Goal: Transaction & Acquisition: Purchase product/service

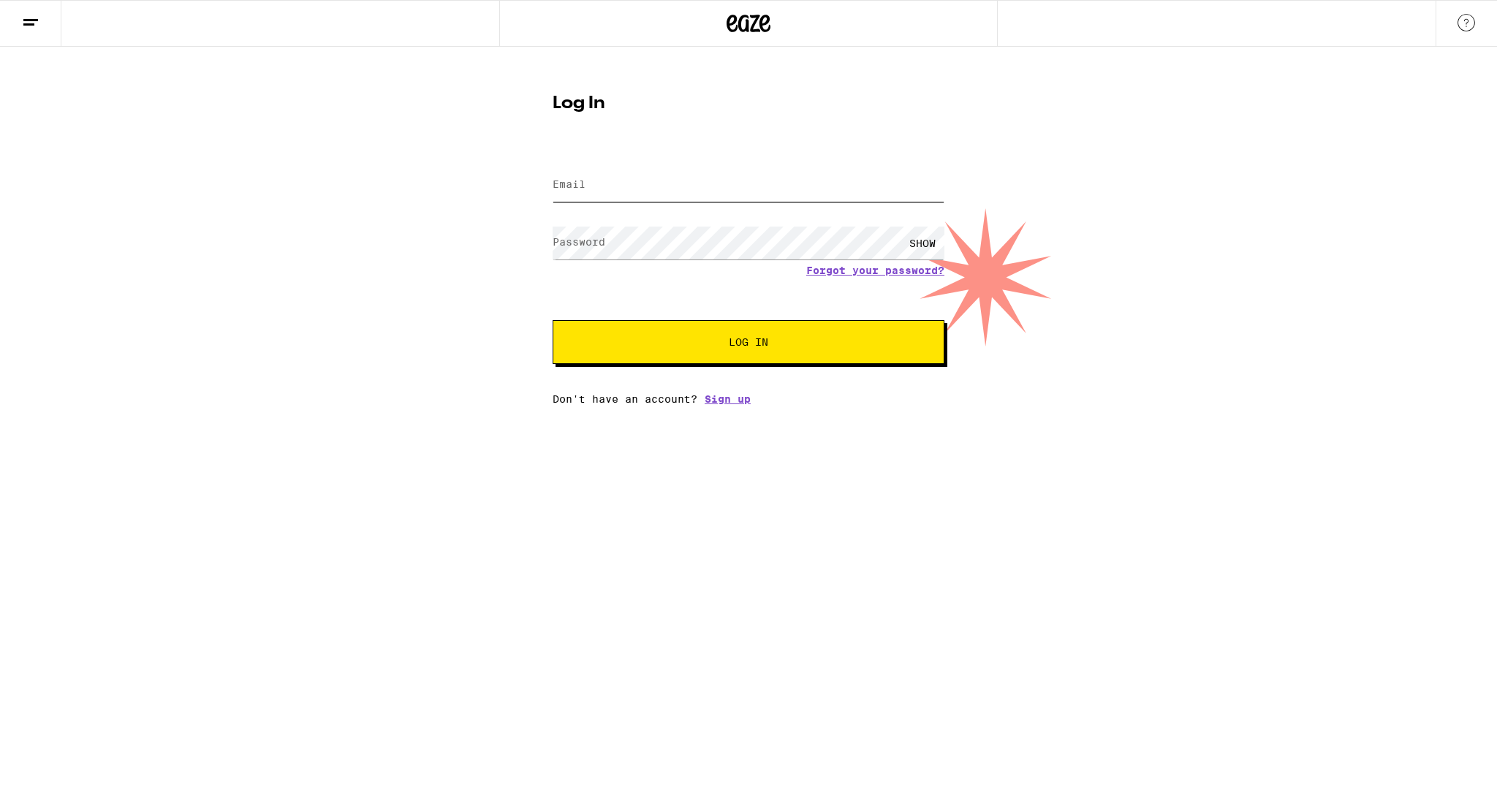
type input "[EMAIL_ADDRESS][DOMAIN_NAME]"
click at [749, 332] on button "Log In" at bounding box center [748, 341] width 392 height 44
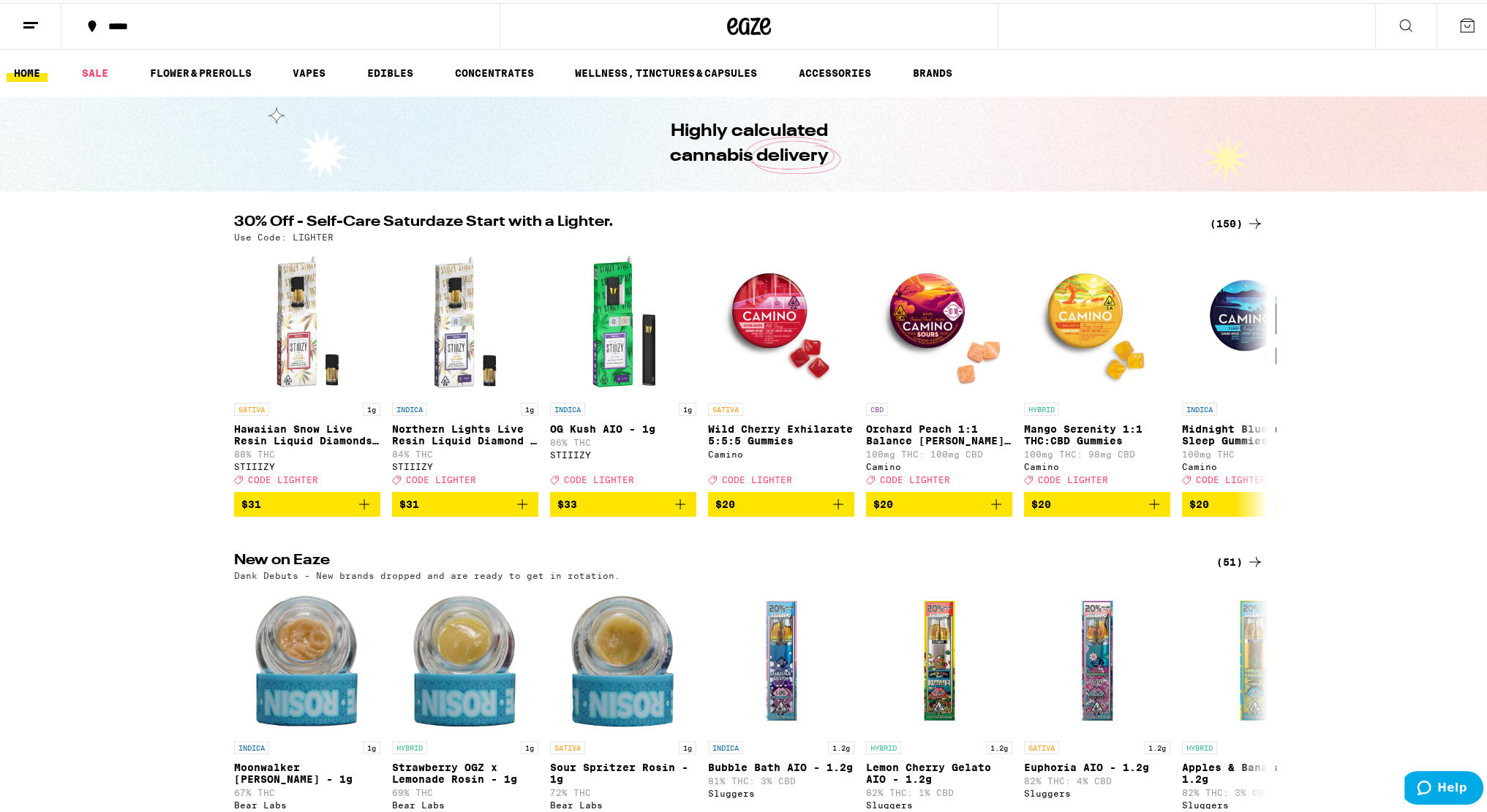
click at [30, 19] on icon at bounding box center [31, 23] width 18 height 18
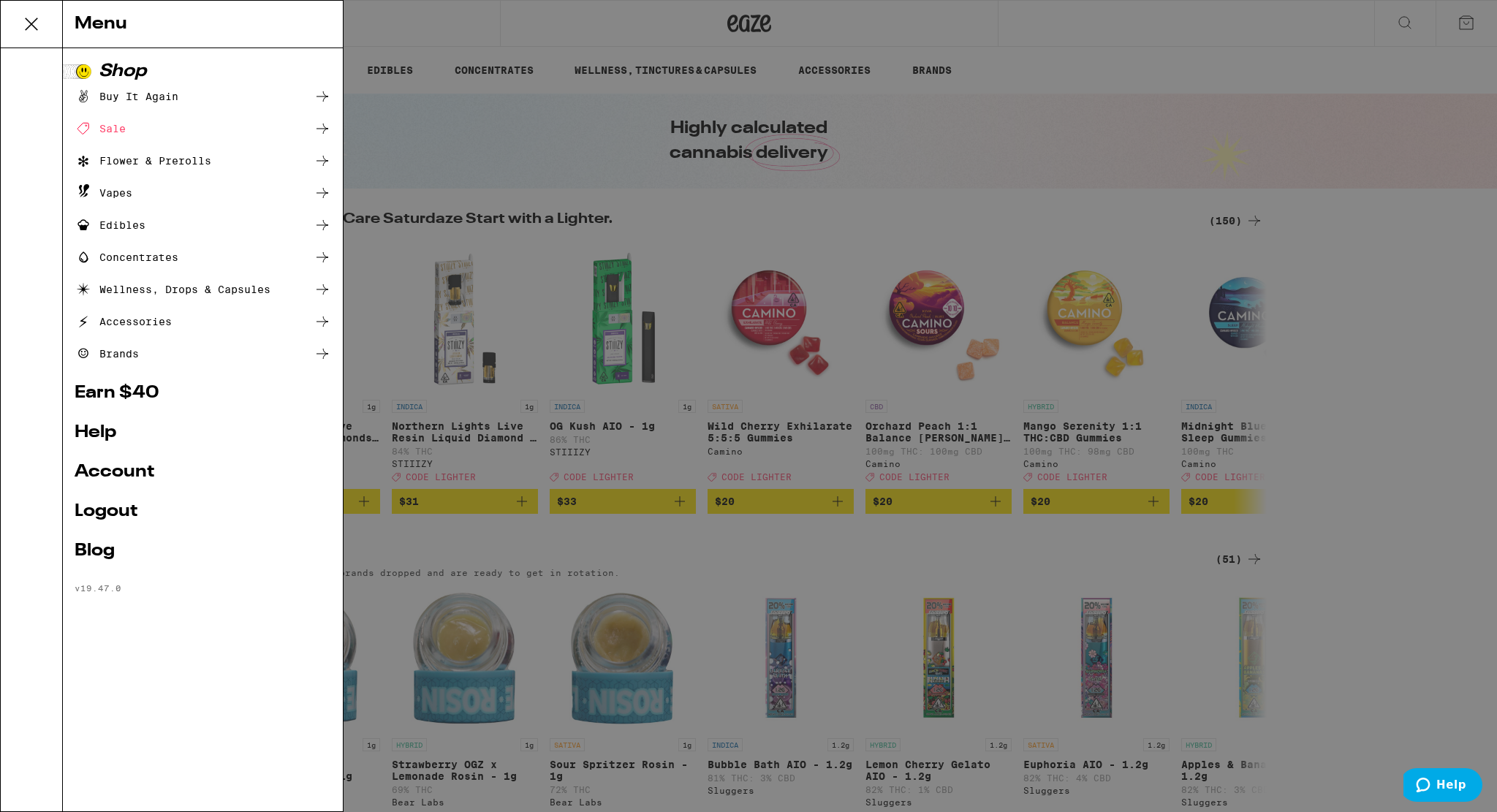
click at [240, 84] on li "Shop Buy It Again Sale Flower & Prerolls Vapes Edibles Concentrates Wellness, D…" at bounding box center [203, 212] width 257 height 299
click at [220, 86] on li "Shop Buy It Again Sale Flower & Prerolls Vapes Edibles Concentrates Wellness, D…" at bounding box center [203, 212] width 257 height 299
click at [189, 84] on li "Shop Buy It Again Sale Flower & Prerolls Vapes Edibles Concentrates Wellness, D…" at bounding box center [203, 212] width 257 height 299
click at [171, 93] on div "Buy It Again" at bounding box center [126, 97] width 104 height 18
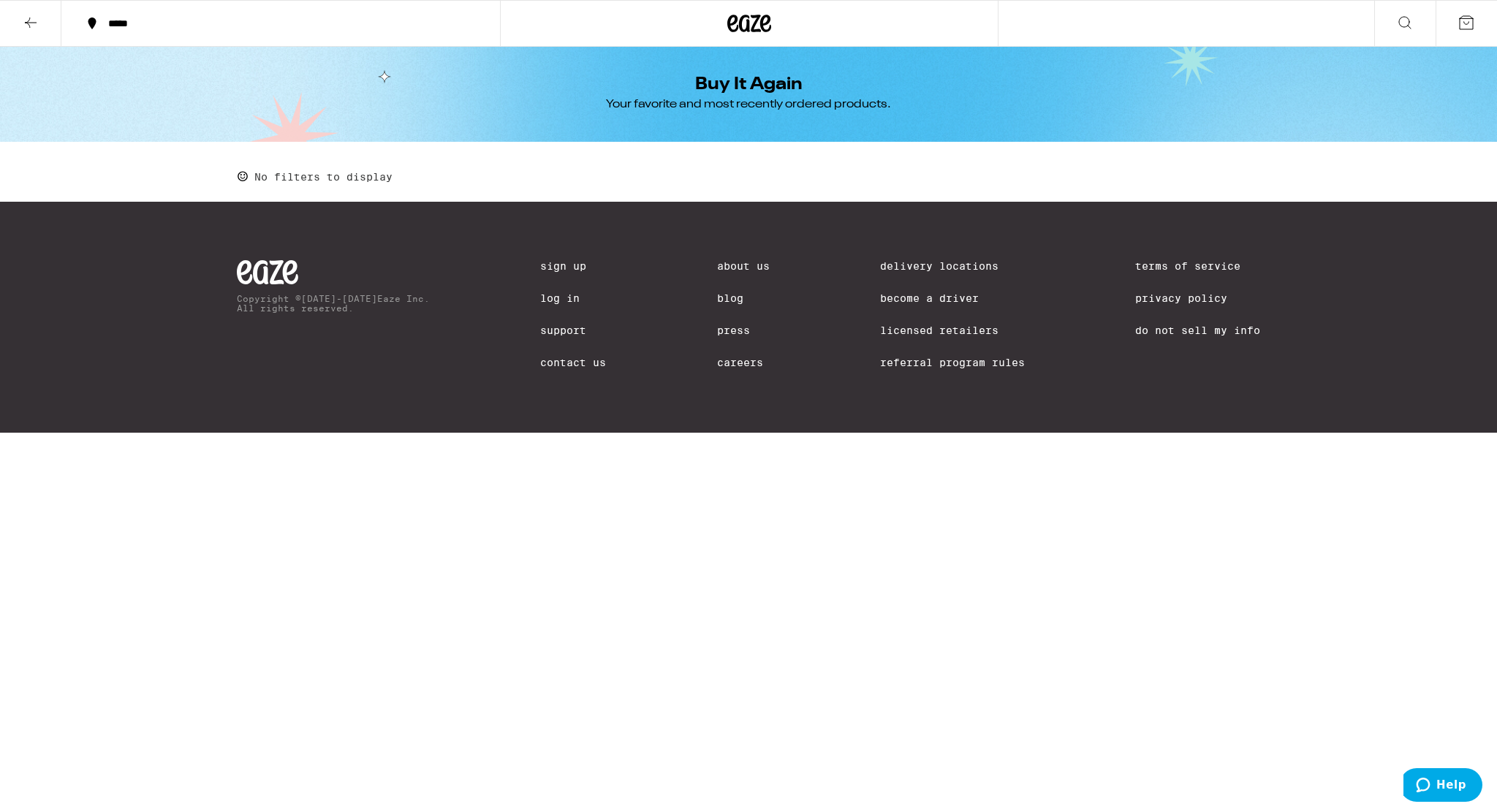
click at [134, 32] on button "*****" at bounding box center [281, 23] width 439 height 44
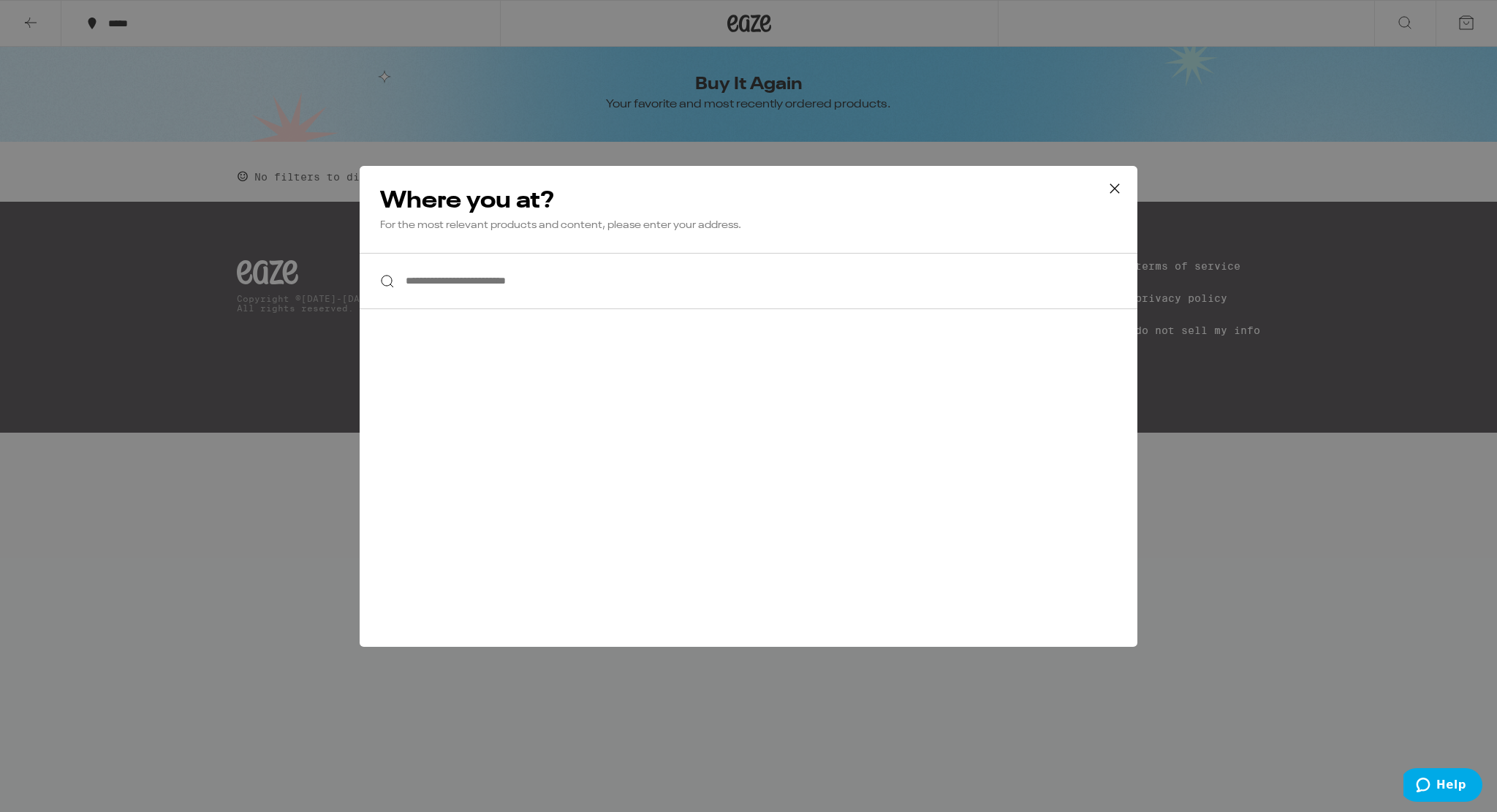
click at [602, 297] on input "**********" at bounding box center [749, 281] width 778 height 56
click at [602, 290] on input "**********" at bounding box center [749, 281] width 778 height 56
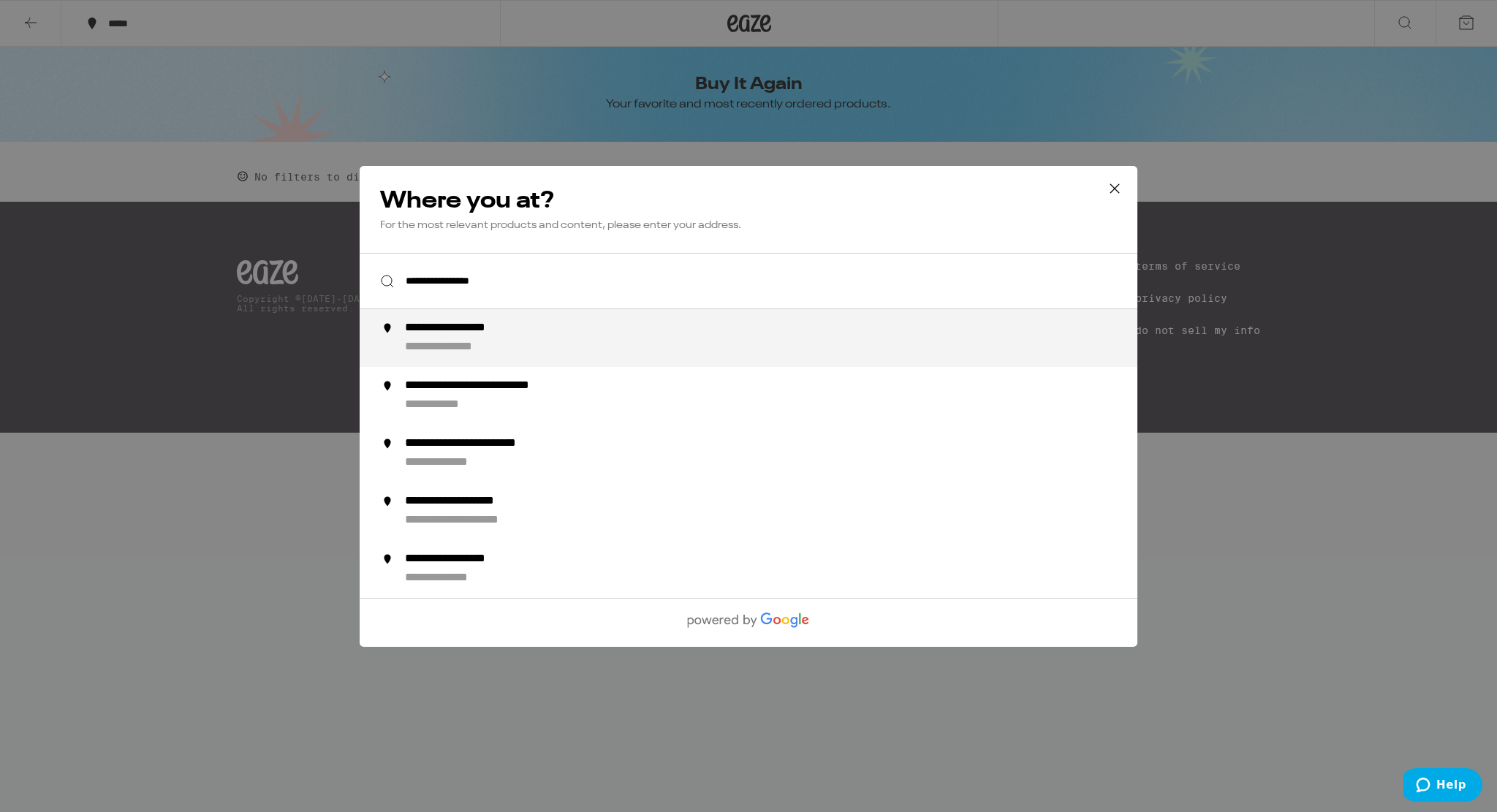
click at [572, 353] on div "**********" at bounding box center [777, 338] width 745 height 35
type input "**********"
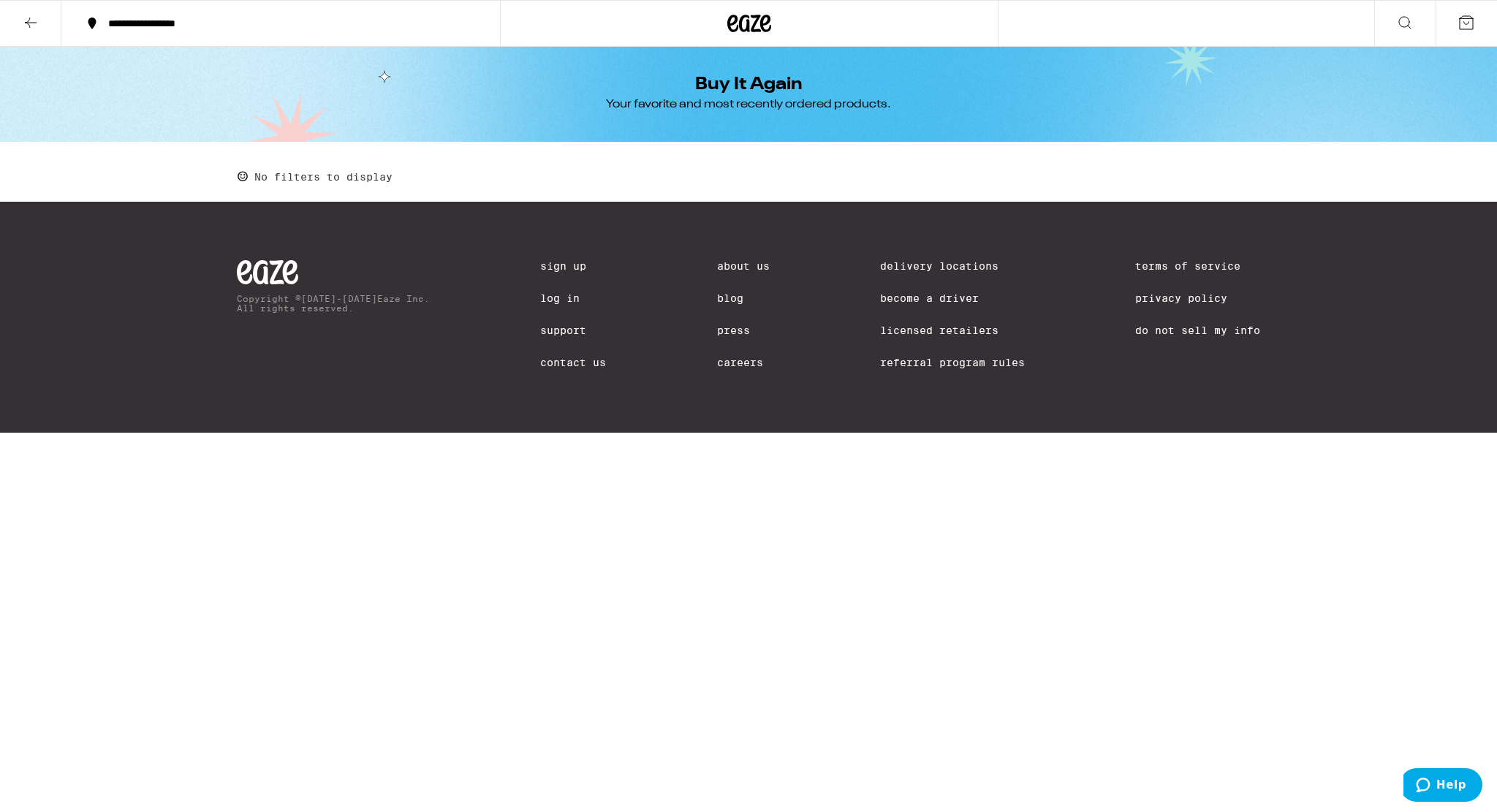
click at [1398, 12] on button at bounding box center [1405, 24] width 61 height 46
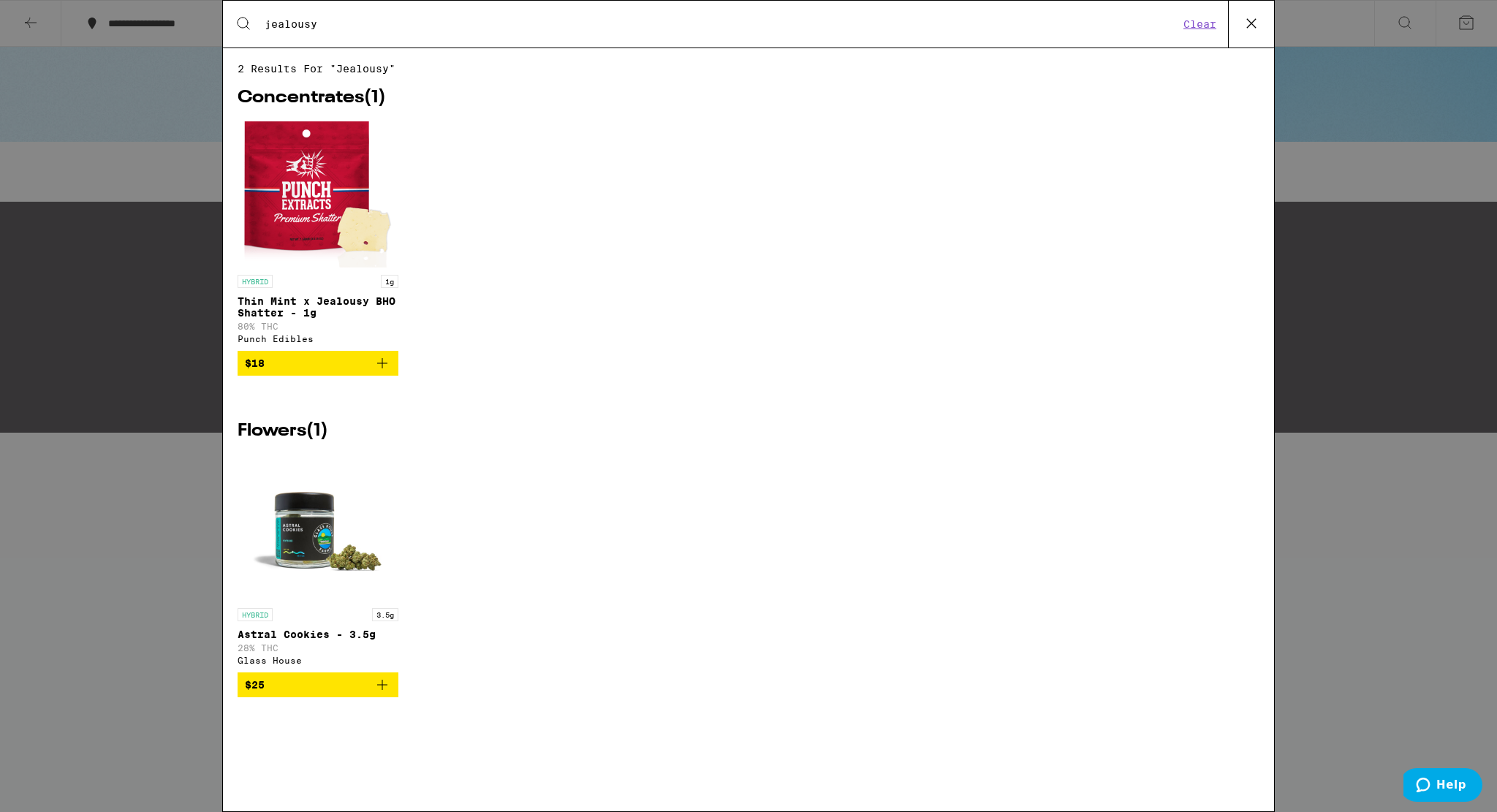
type input "jealousy"
click at [315, 522] on img "Open page for Astral Cookies - 3.5g from Glass House" at bounding box center [318, 528] width 147 height 147
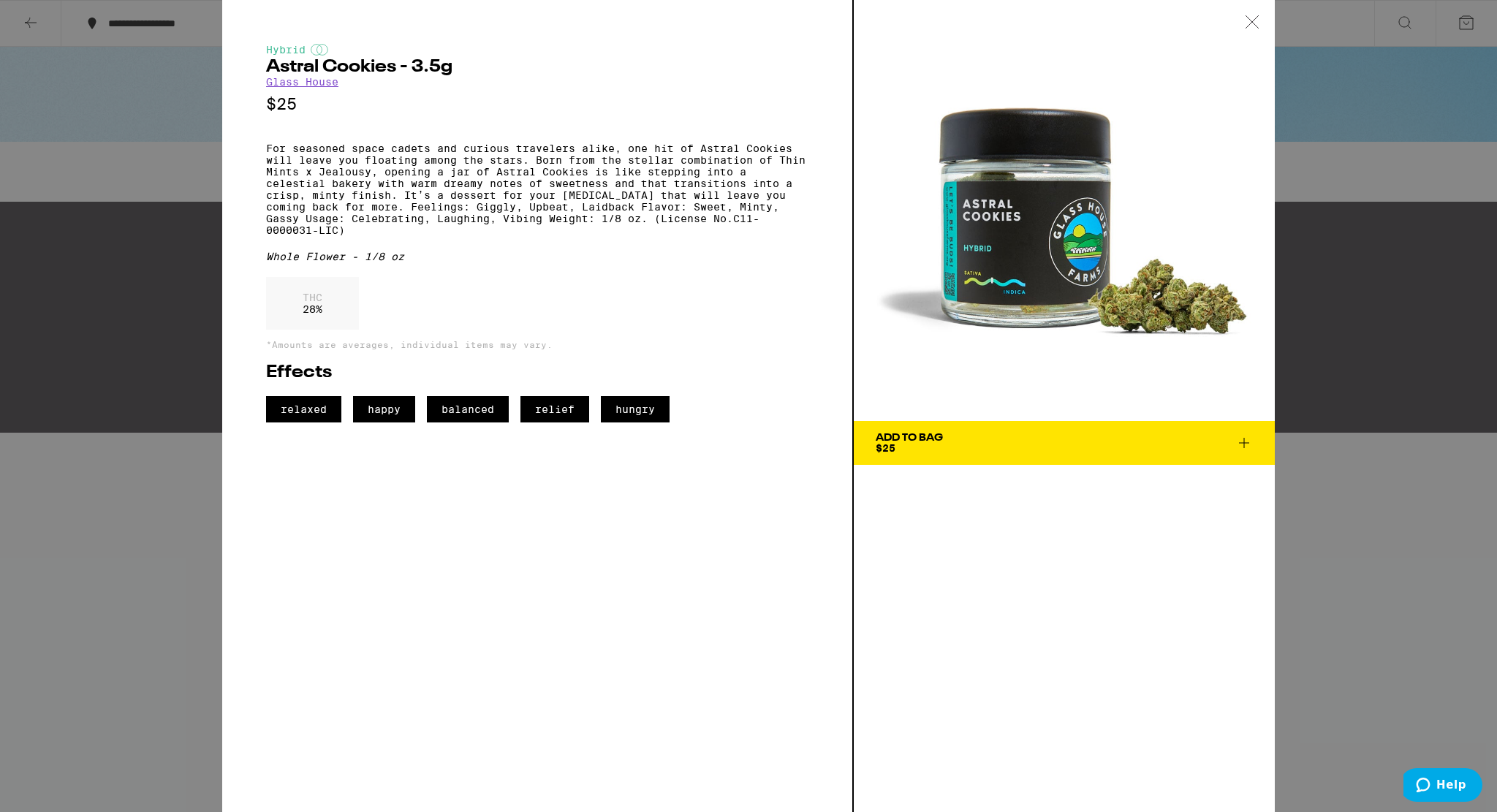
click at [315, 522] on div "Hybrid Astral Cookies - 3.5g Glass House $25 For seasoned space cadets and curi…" at bounding box center [537, 406] width 632 height 812
click at [1232, 442] on span "Add To Bag $25" at bounding box center [1064, 442] width 378 height 20
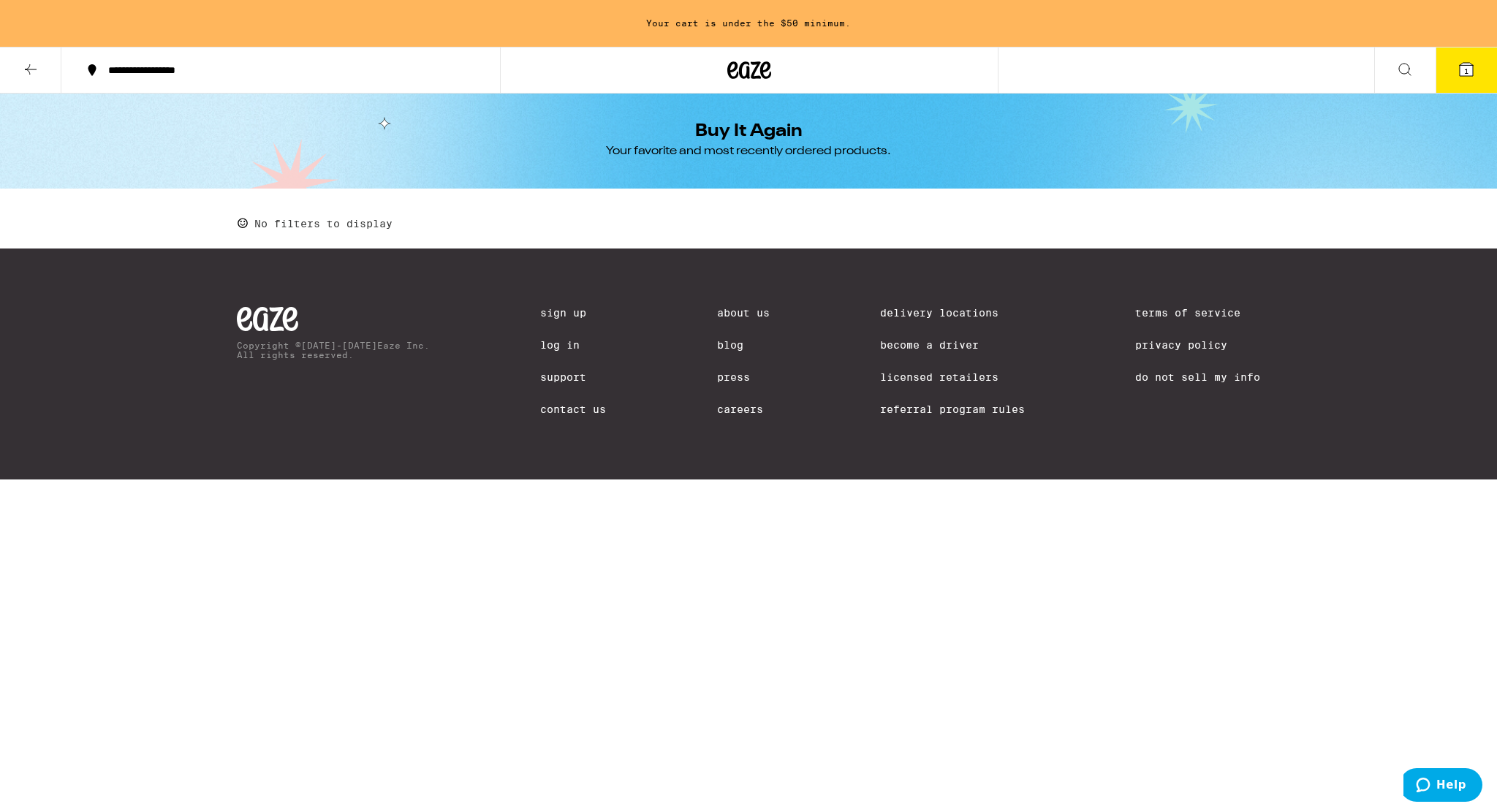
click at [1395, 68] on button at bounding box center [1405, 70] width 61 height 46
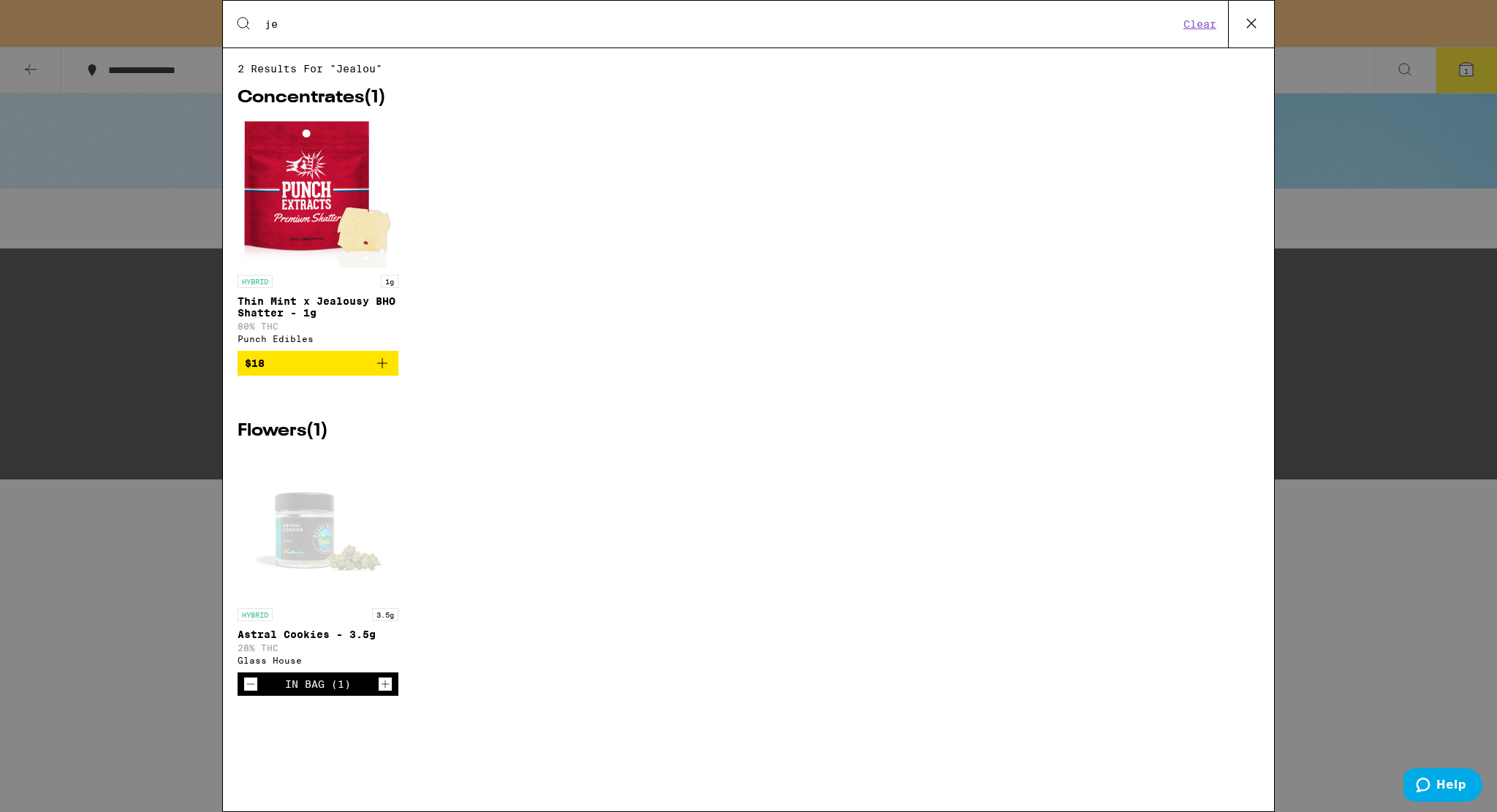
type input "j"
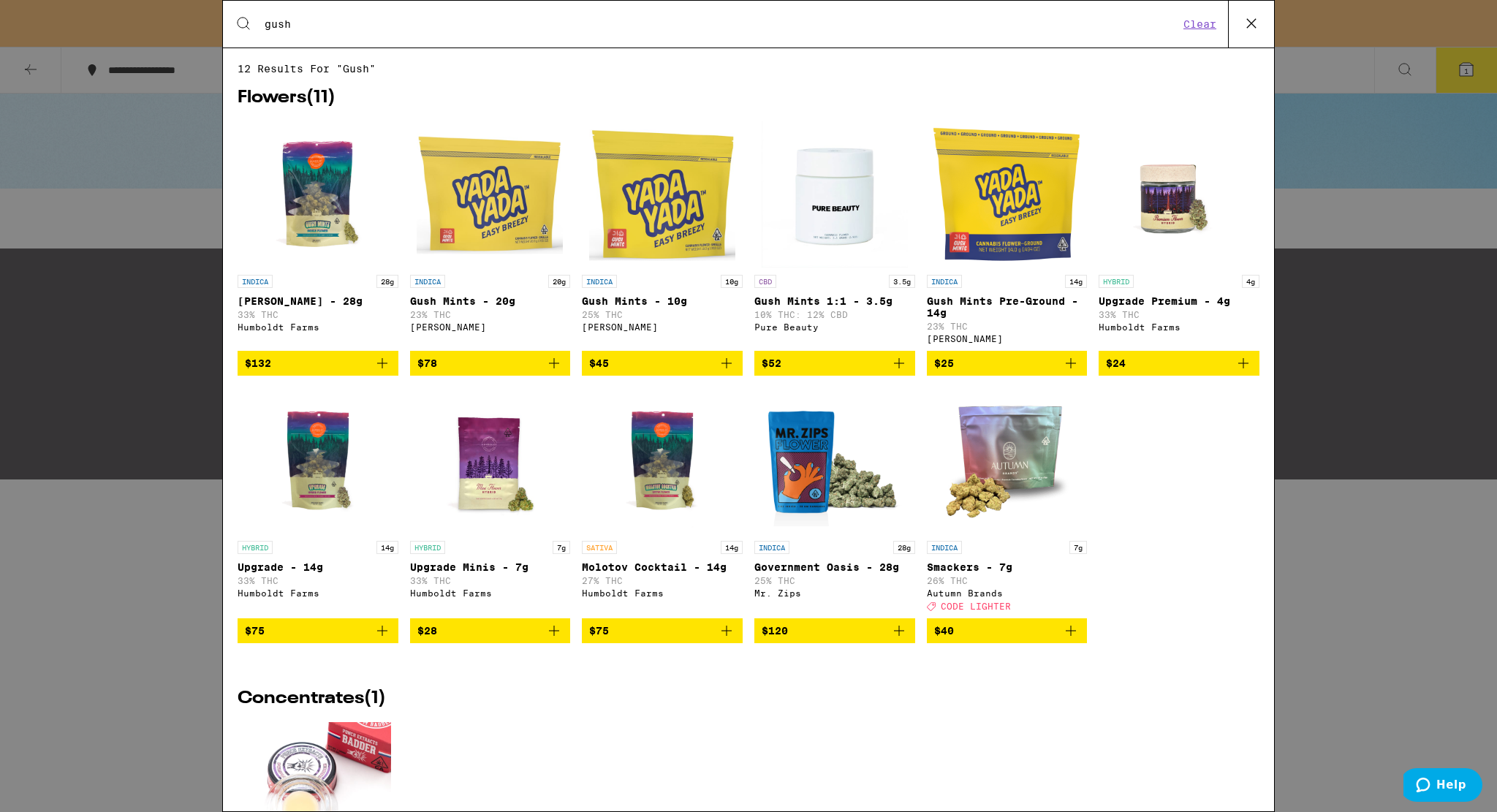
type input "gush"
click at [1166, 204] on img "Open page for Upgrade Premium - 4g from Humboldt Farms" at bounding box center [1179, 195] width 147 height 147
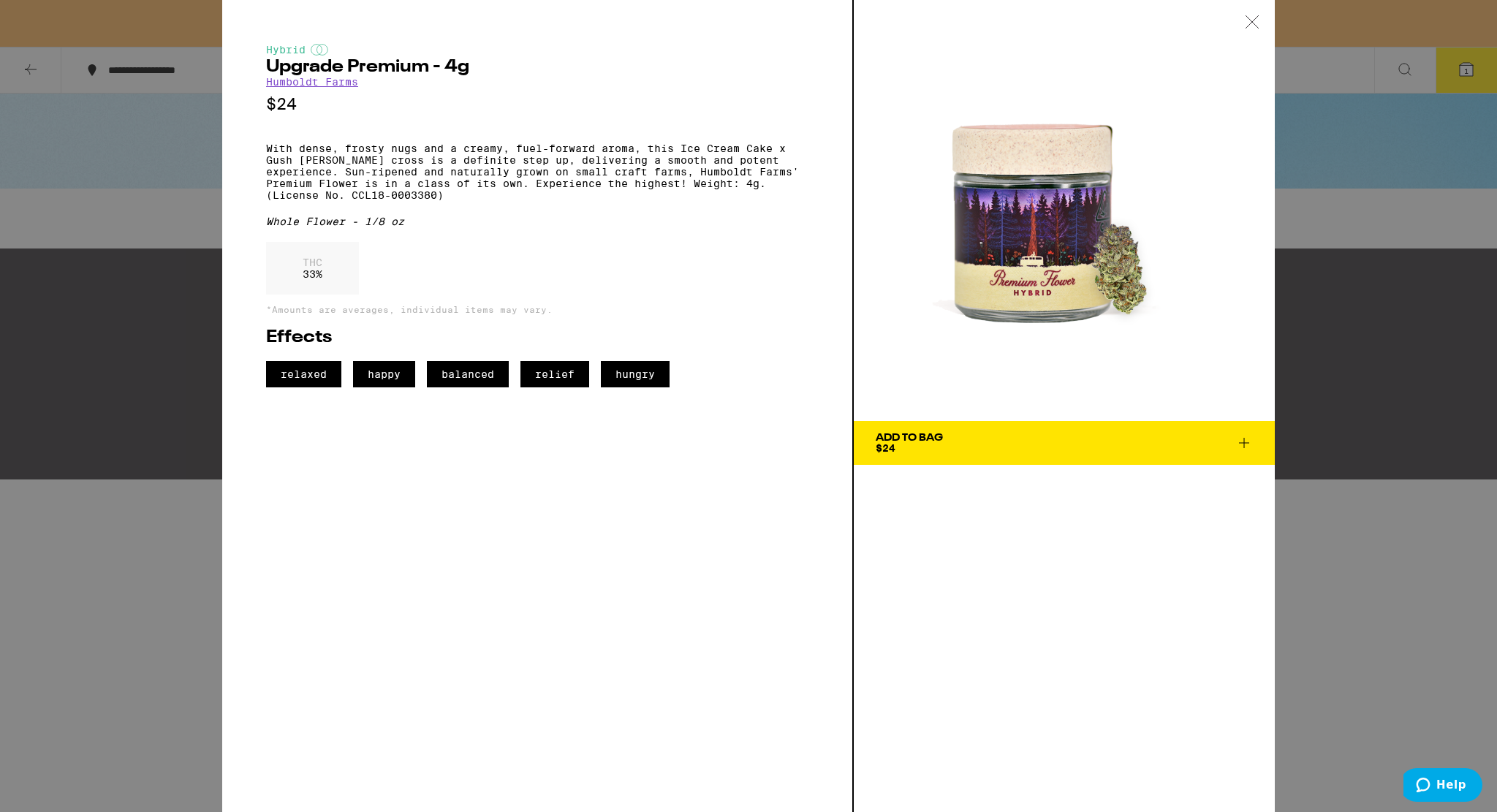
click at [1019, 442] on span "Add To Bag $24" at bounding box center [1064, 442] width 378 height 20
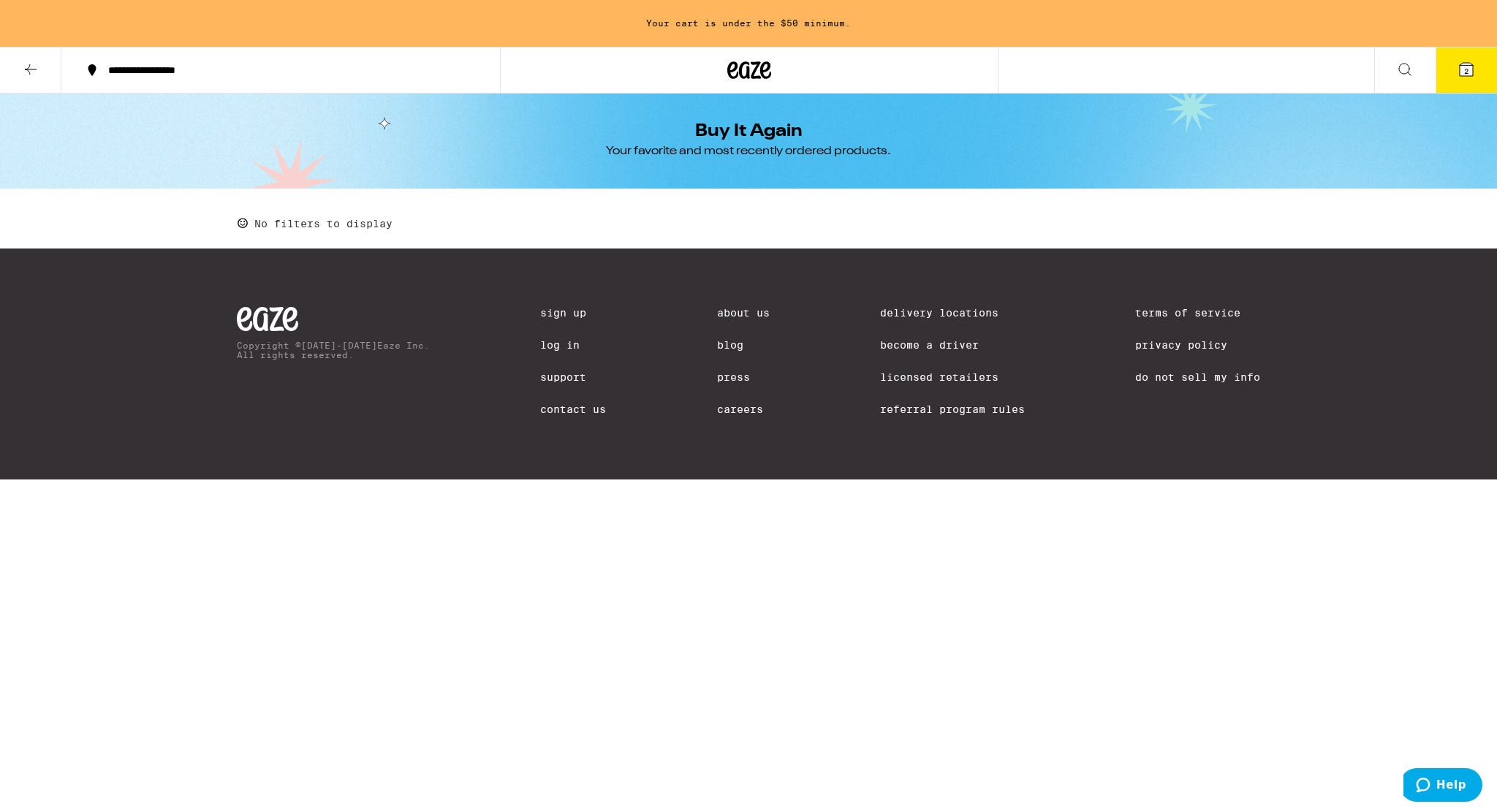
click at [1474, 67] on icon at bounding box center [1467, 69] width 18 height 18
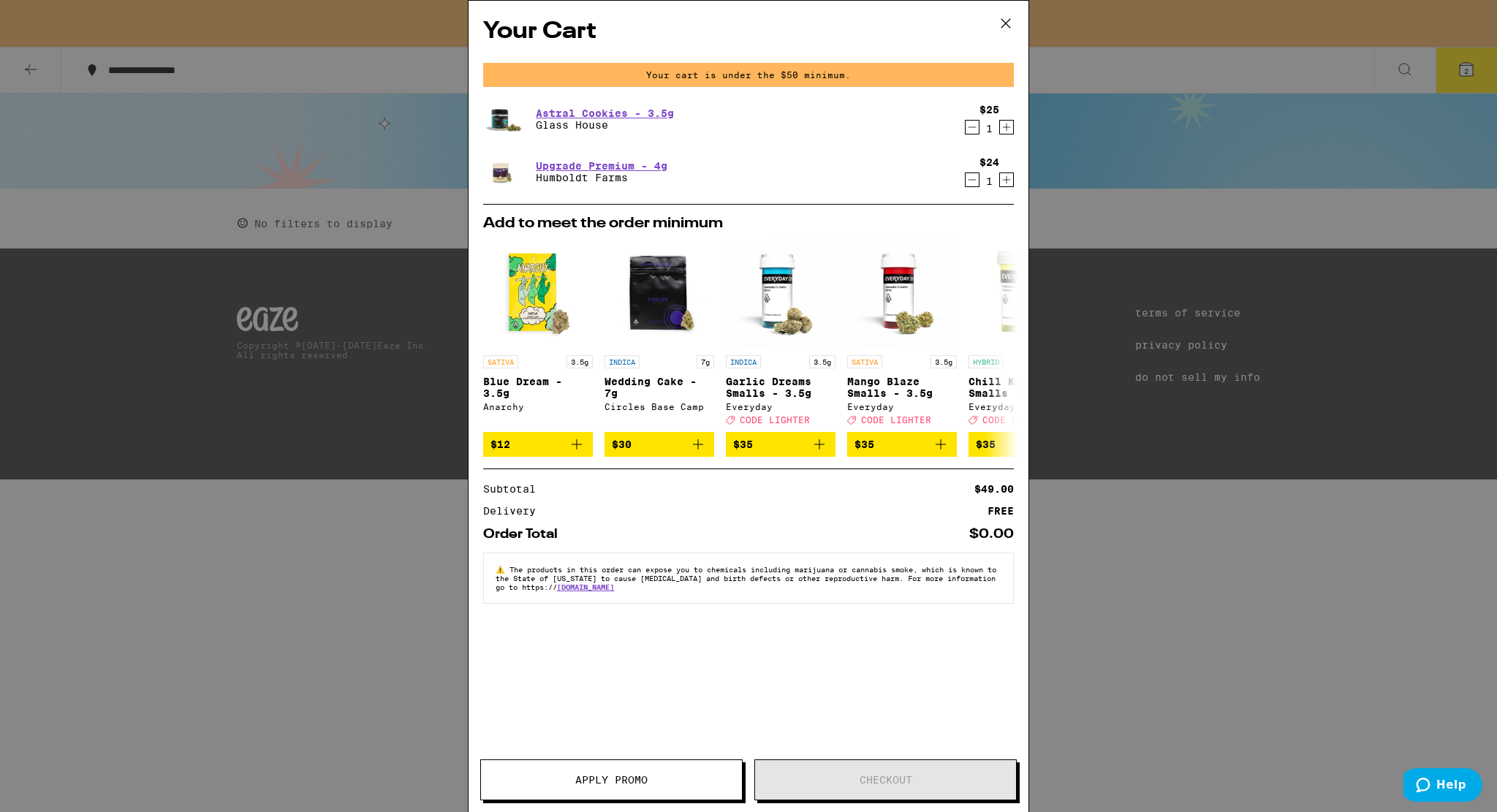
click at [978, 186] on icon "Decrement" at bounding box center [972, 180] width 13 height 18
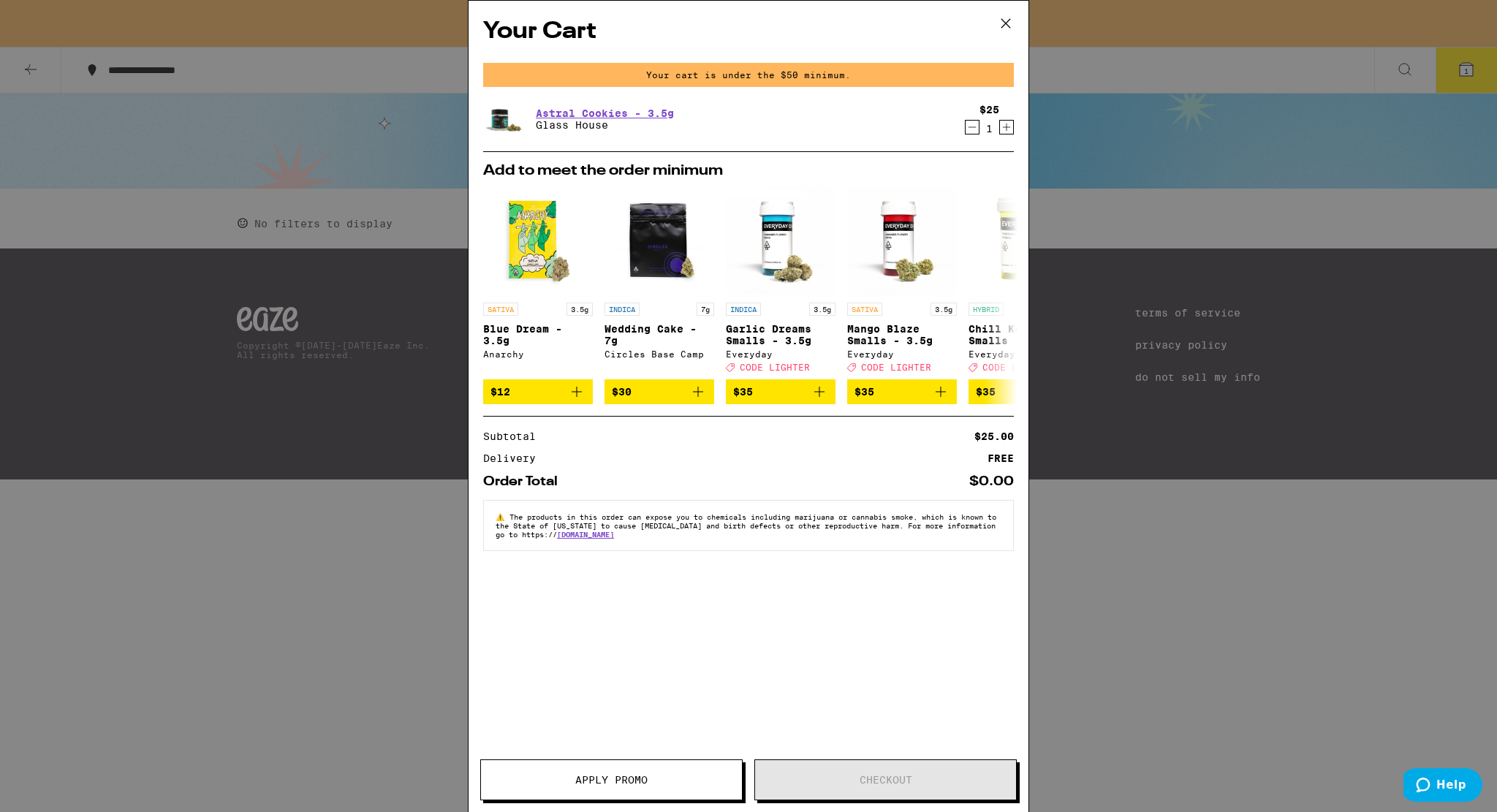
click at [337, 179] on div "Your Cart Your cart is under the $50 minimum. Astral Cookies - 3.5g Glass House…" at bounding box center [748, 406] width 1497 height 812
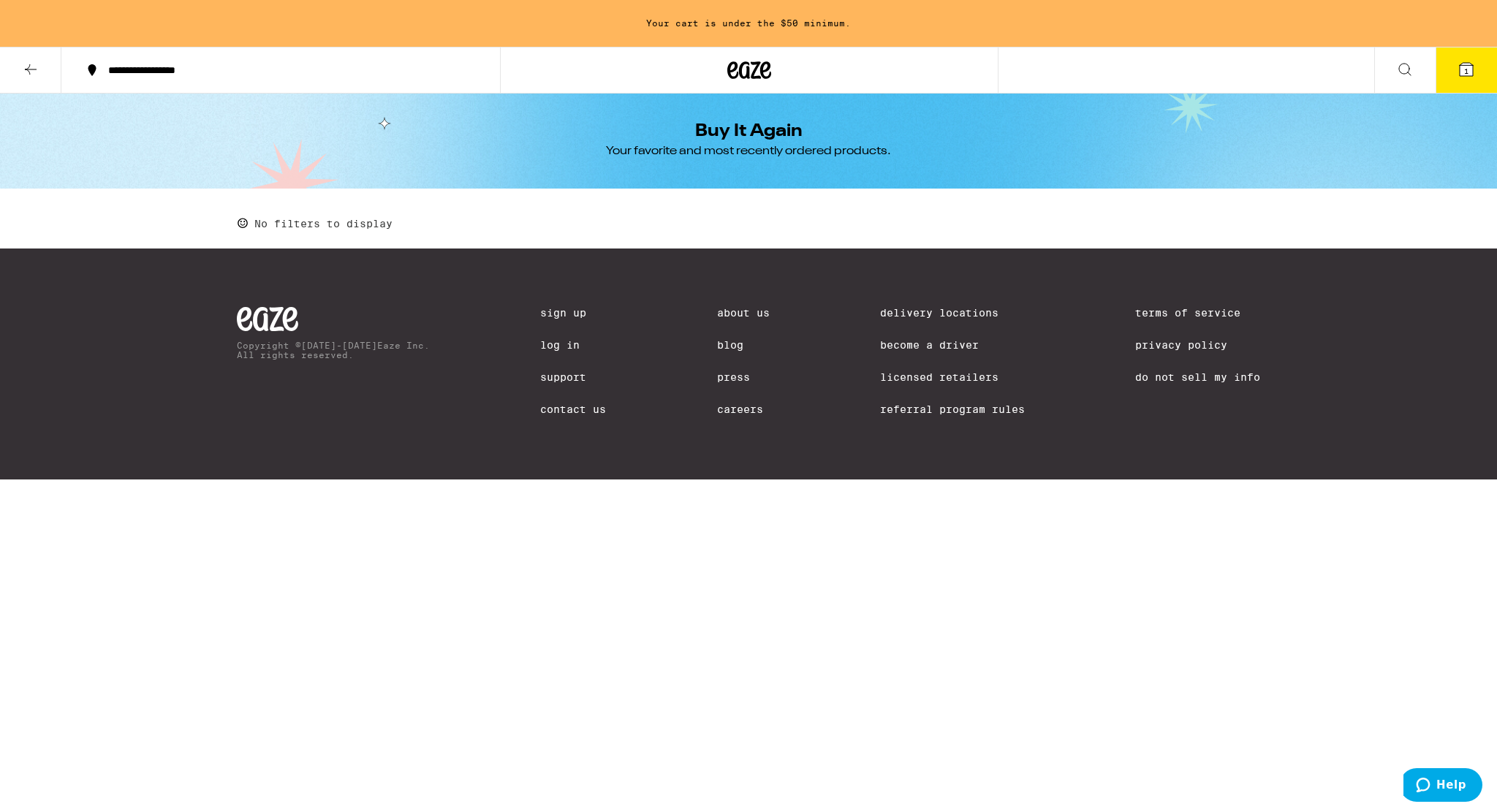
click at [759, 68] on icon at bounding box center [749, 70] width 44 height 27
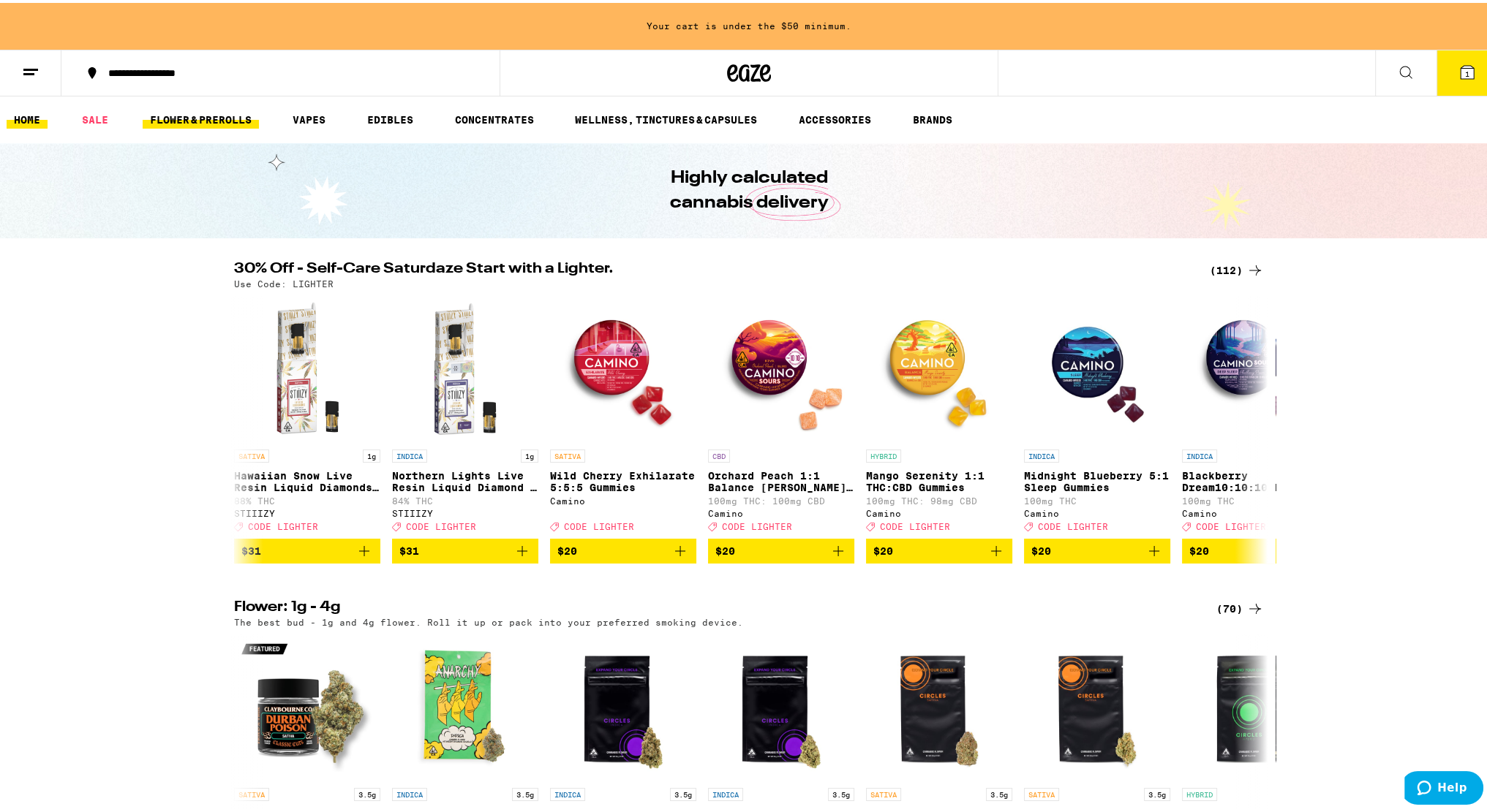
click at [222, 116] on link "FLOWER & PREROLLS" at bounding box center [200, 117] width 116 height 18
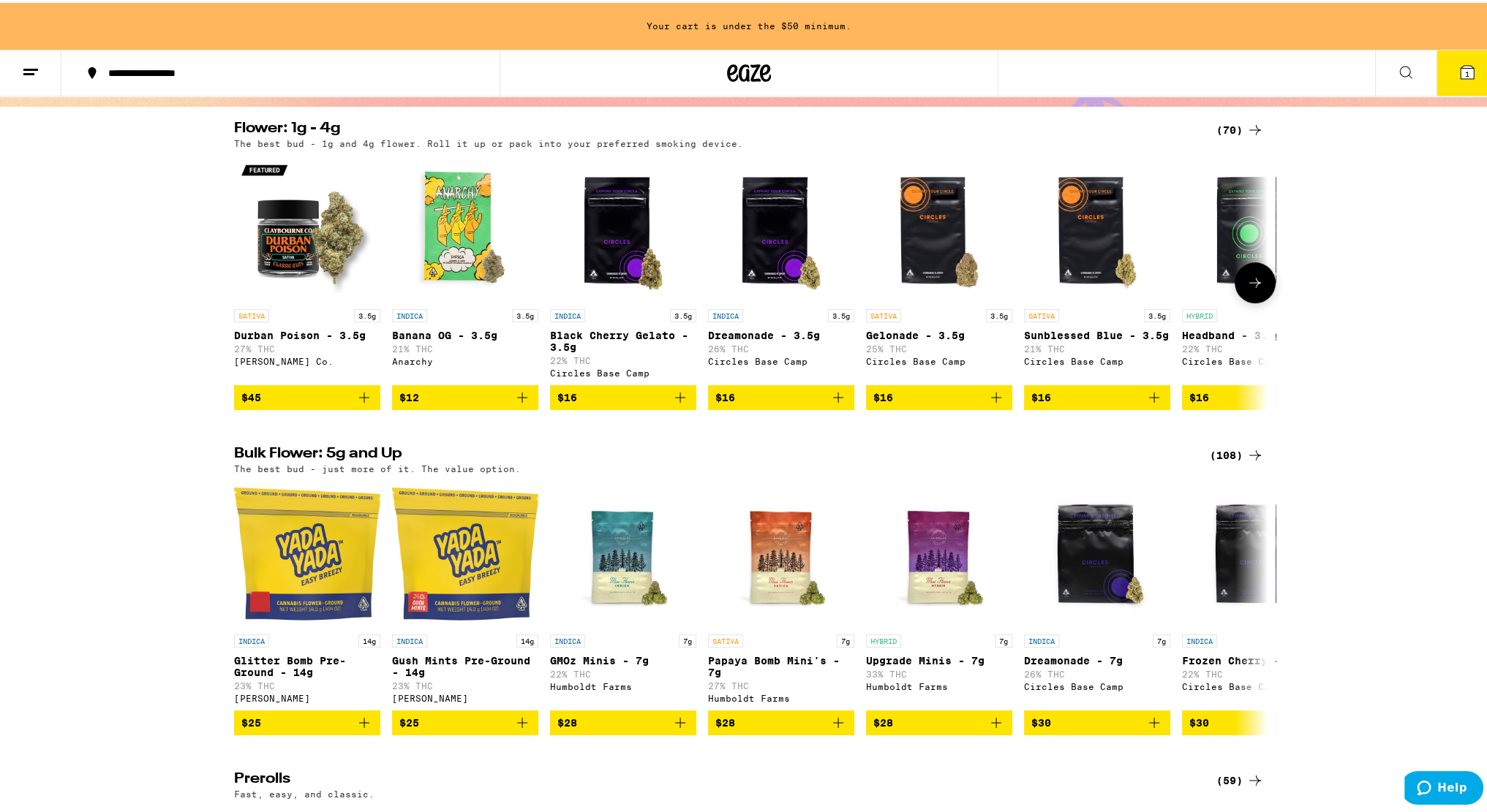
scroll to position [134, 0]
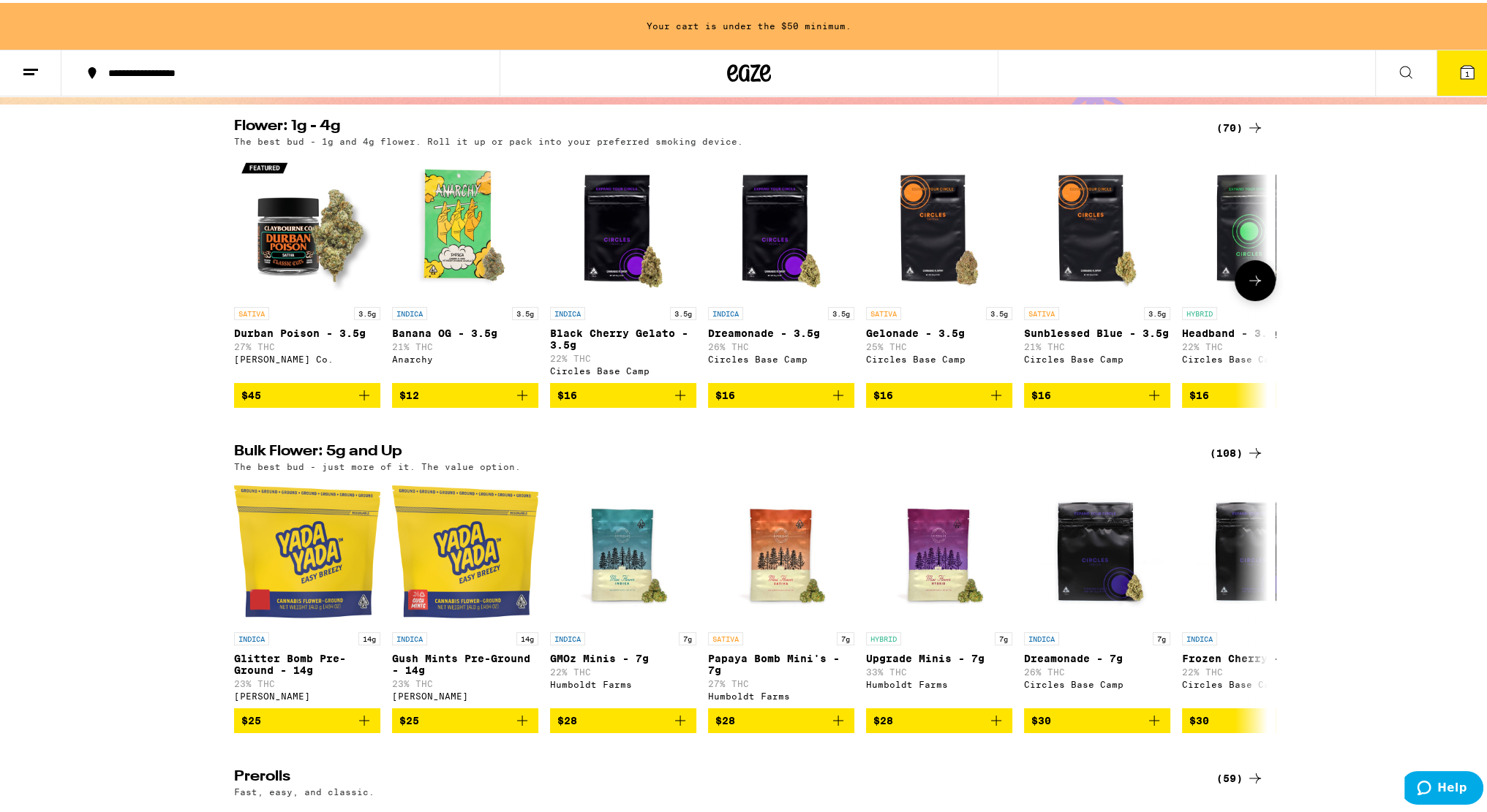
click at [222, 291] on div at bounding box center [243, 278] width 41 height 41
click at [452, 227] on img "Open page for Banana OG - 3.5g from Anarchy" at bounding box center [465, 224] width 147 height 147
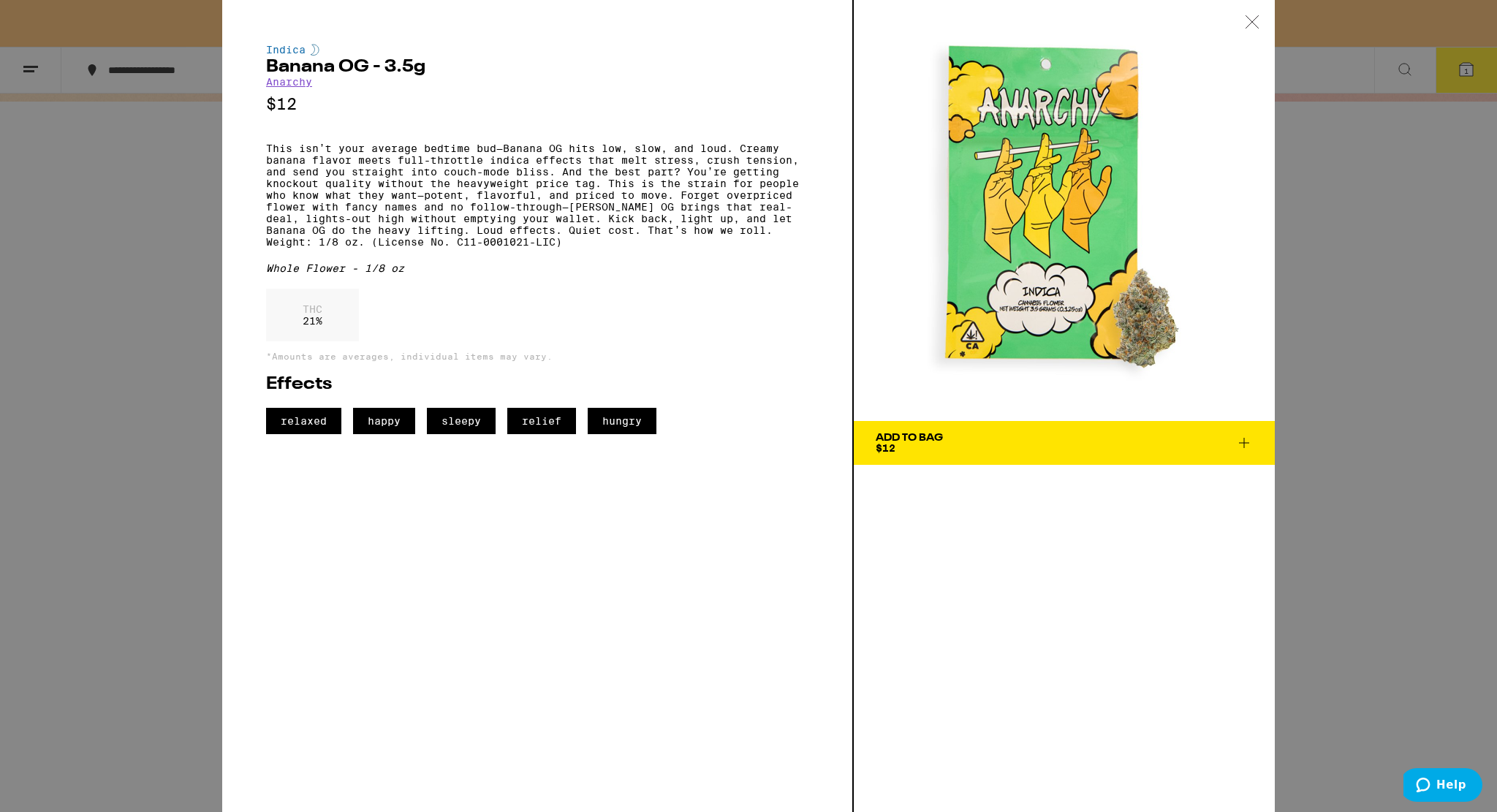
click at [1039, 435] on span "Add To Bag $12" at bounding box center [1064, 442] width 378 height 20
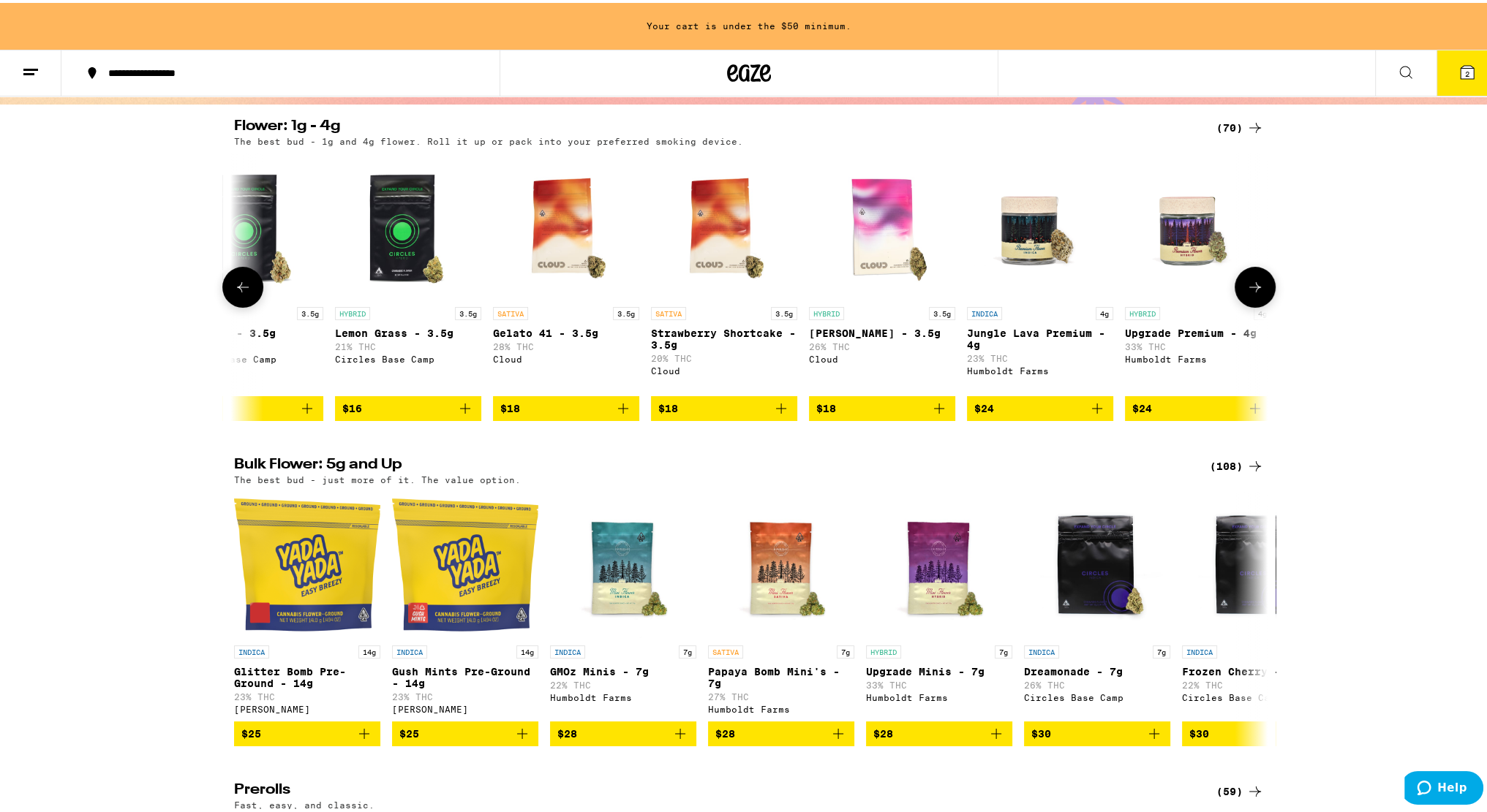
scroll to position [0, 1005]
click at [886, 221] on img "Open page for Mochi Gelato - 3.5g from Cloud" at bounding box center [881, 224] width 147 height 147
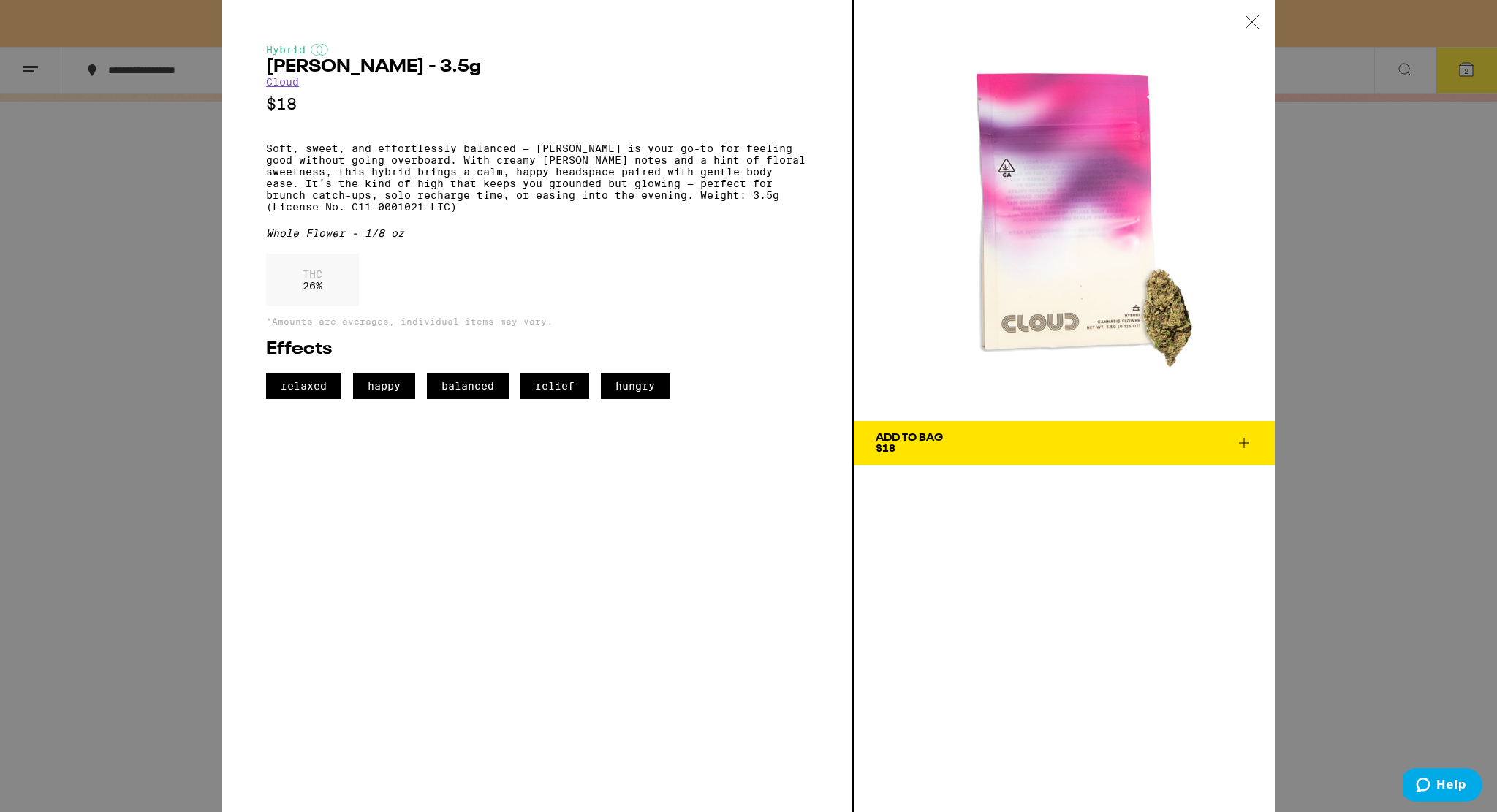
click at [97, 337] on div "Hybrid Mochi Gelato - 3.5g Cloud $18 Soft, sweet, and effortlessly balanced — M…" at bounding box center [748, 406] width 1497 height 812
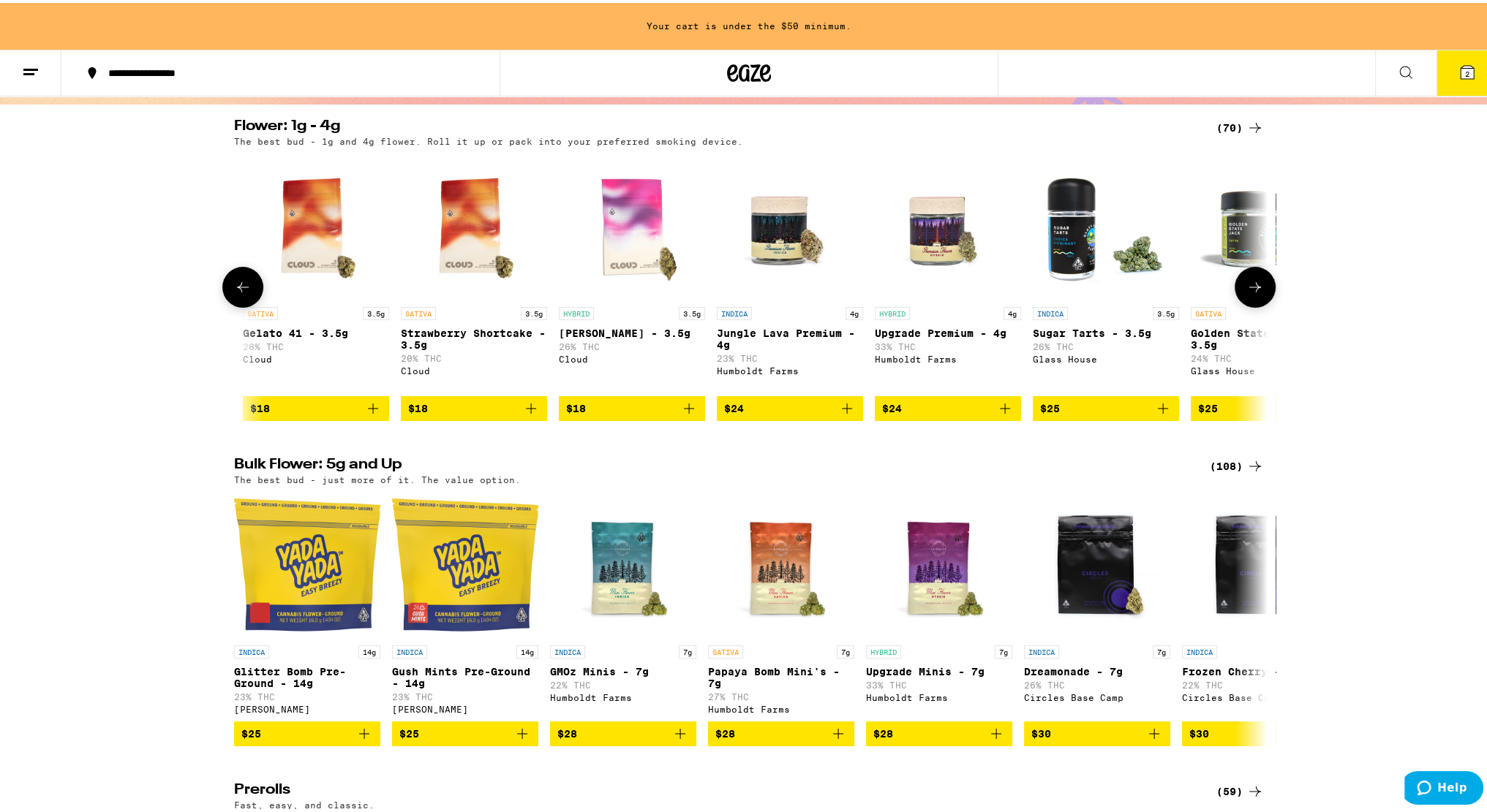
scroll to position [0, 1266]
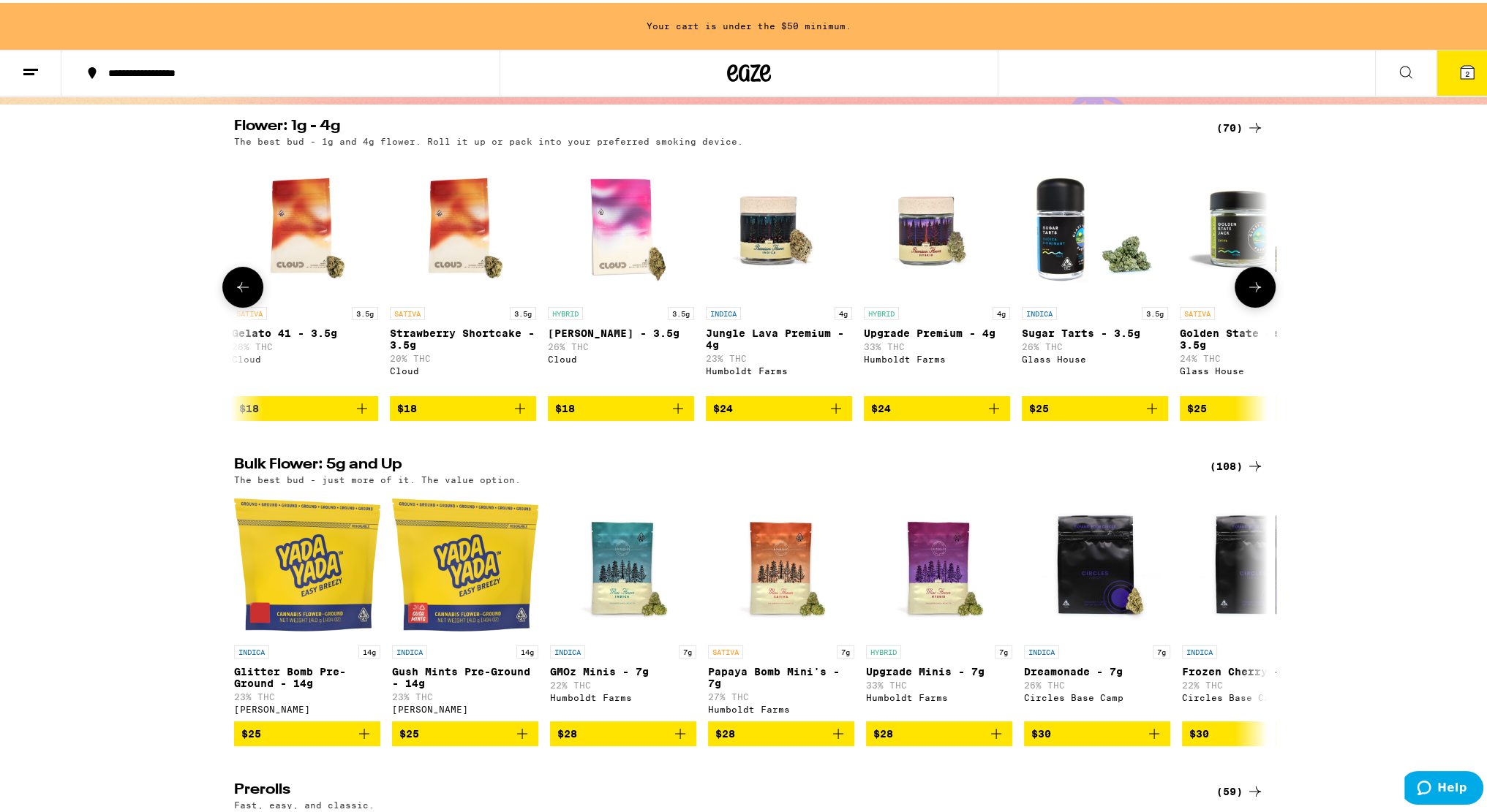
click at [779, 242] on img "Open page for Jungle Lava Premium - 4g from Humboldt Farms" at bounding box center [779, 224] width 147 height 147
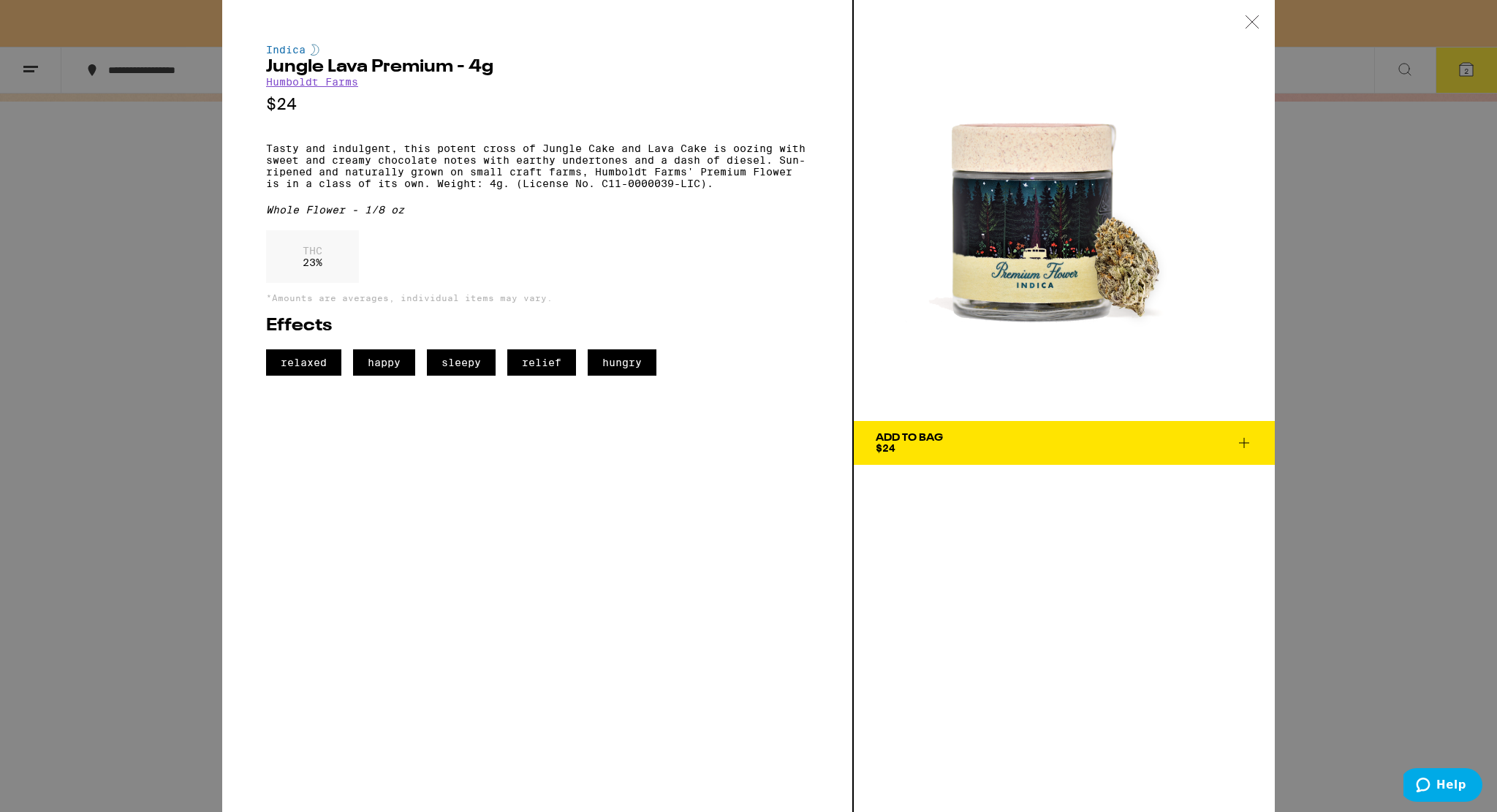
click at [68, 292] on div "Indica Jungle Lava Premium - 4g Humboldt Farms $24 Tasty and indulgent, this po…" at bounding box center [748, 406] width 1497 height 812
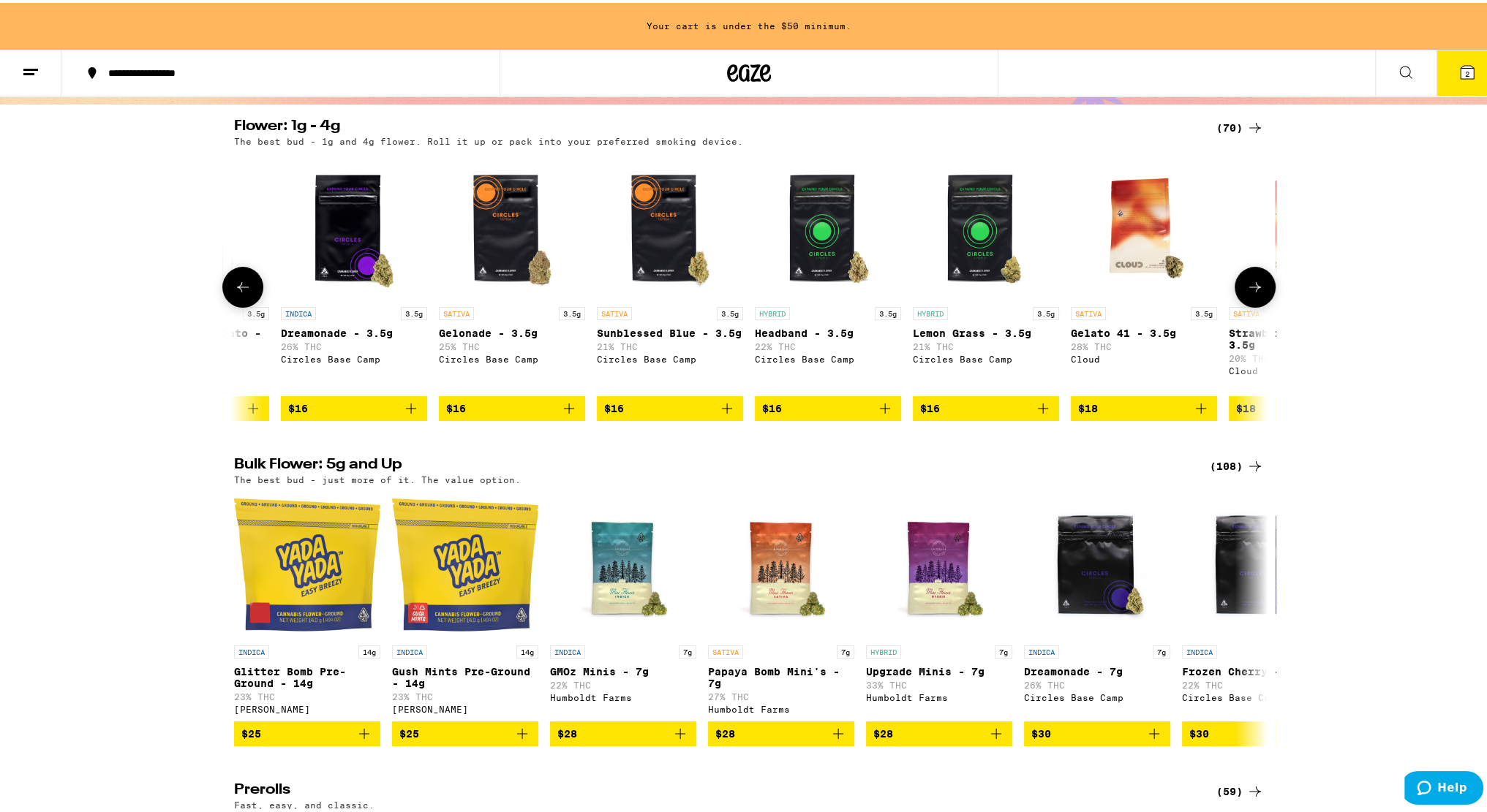
scroll to position [0, 430]
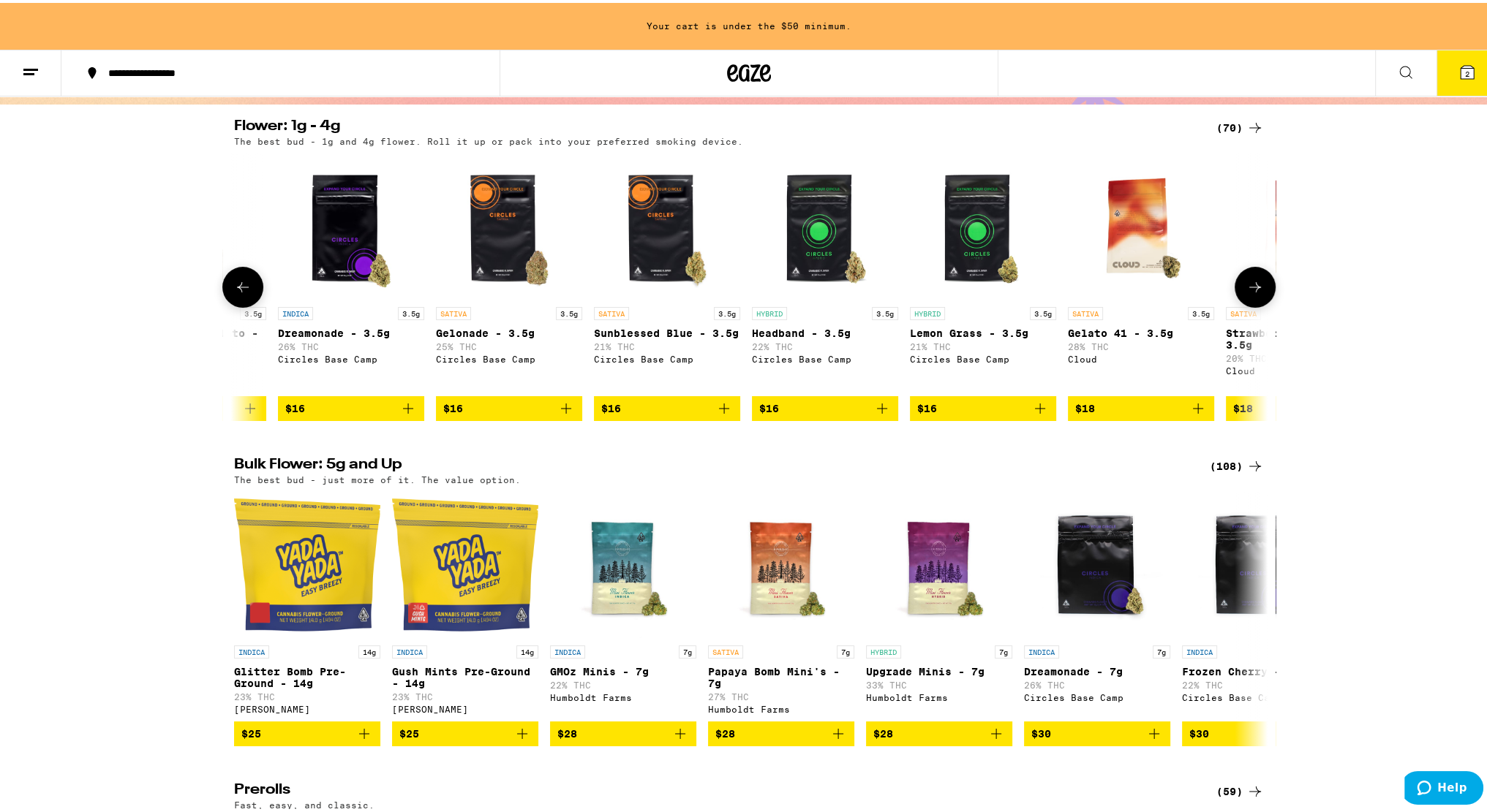
click at [811, 219] on img "Open page for Headband - 3.5g from Circles Base Camp" at bounding box center [825, 224] width 147 height 147
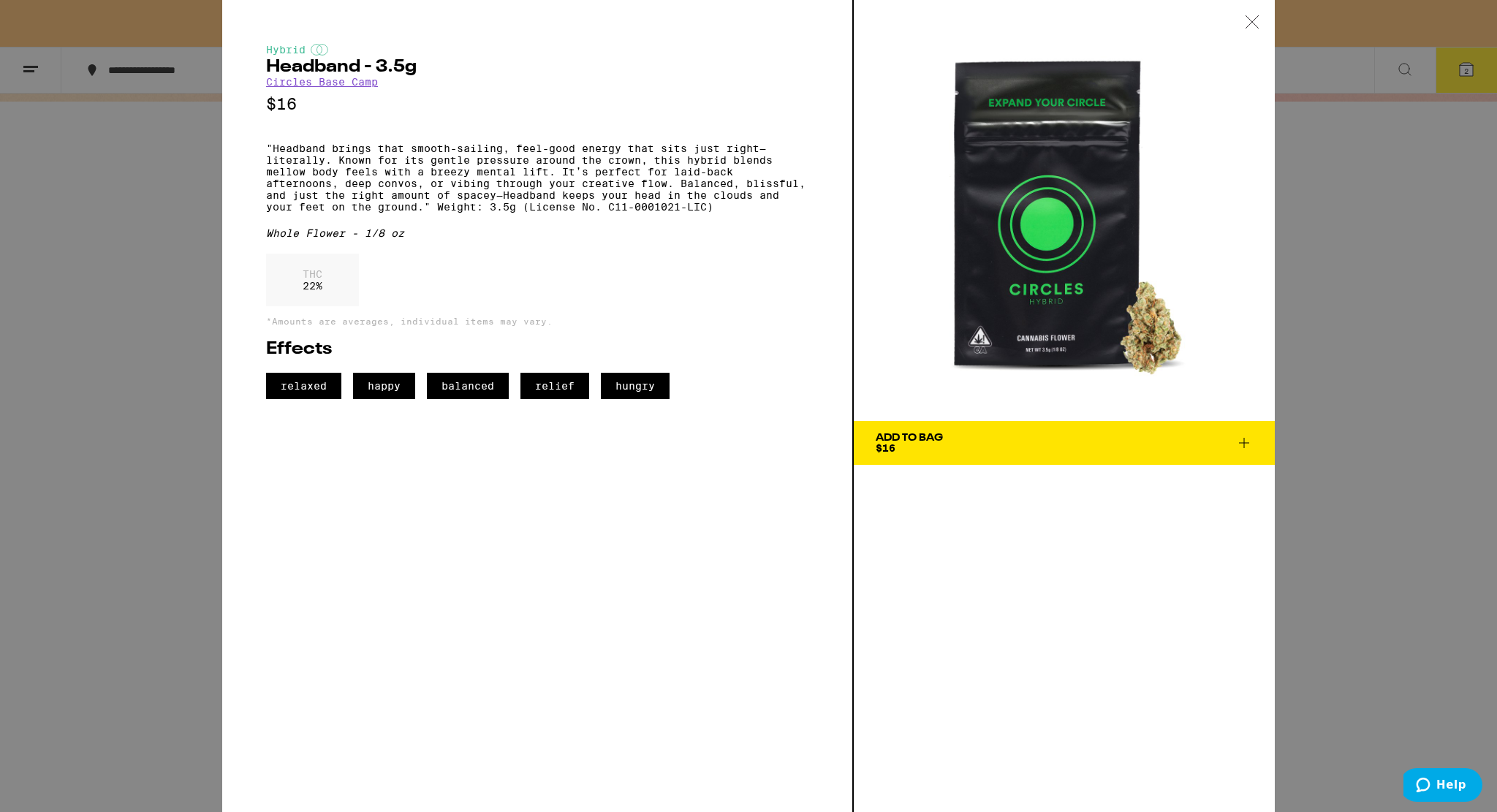
click at [116, 318] on div "Hybrid Headband - 3.5g Circles Base Camp $16 "Headband brings that smooth-saili…" at bounding box center [748, 406] width 1497 height 812
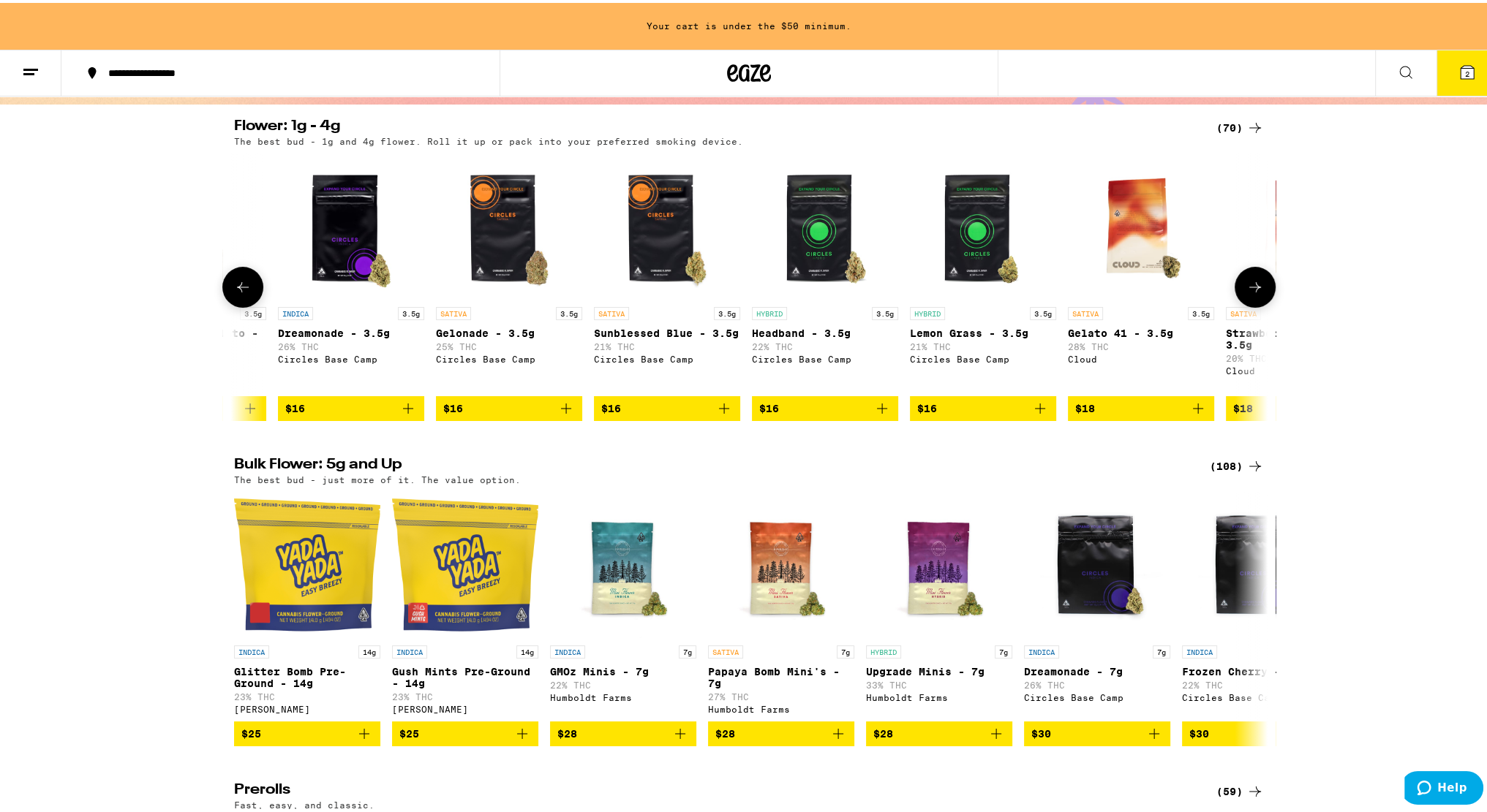
click at [951, 223] on img "Open page for Lemon Grass - 3.5g from Circles Base Camp" at bounding box center [983, 224] width 147 height 147
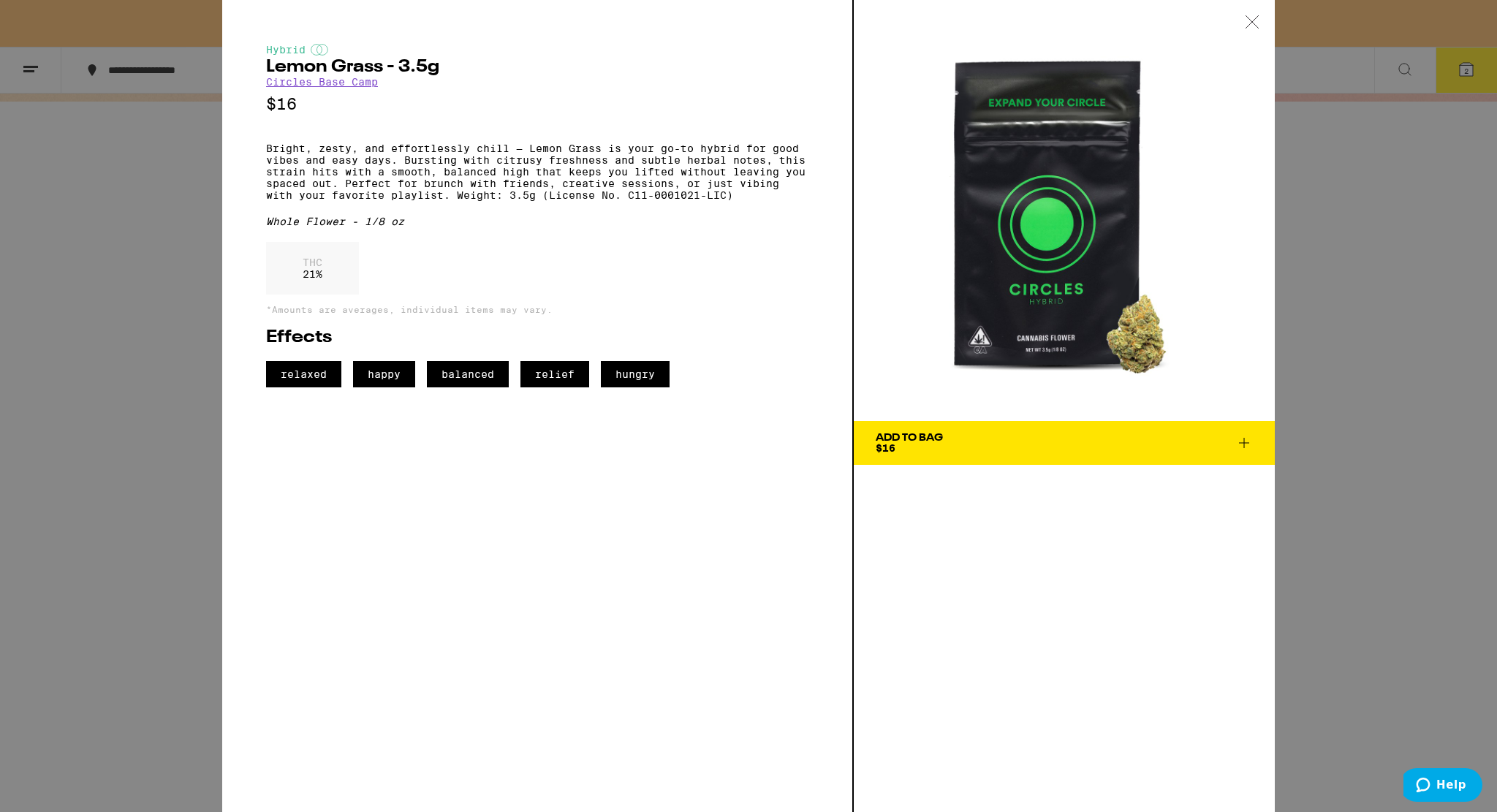
click at [1003, 436] on span "Add To Bag $16" at bounding box center [1064, 442] width 378 height 20
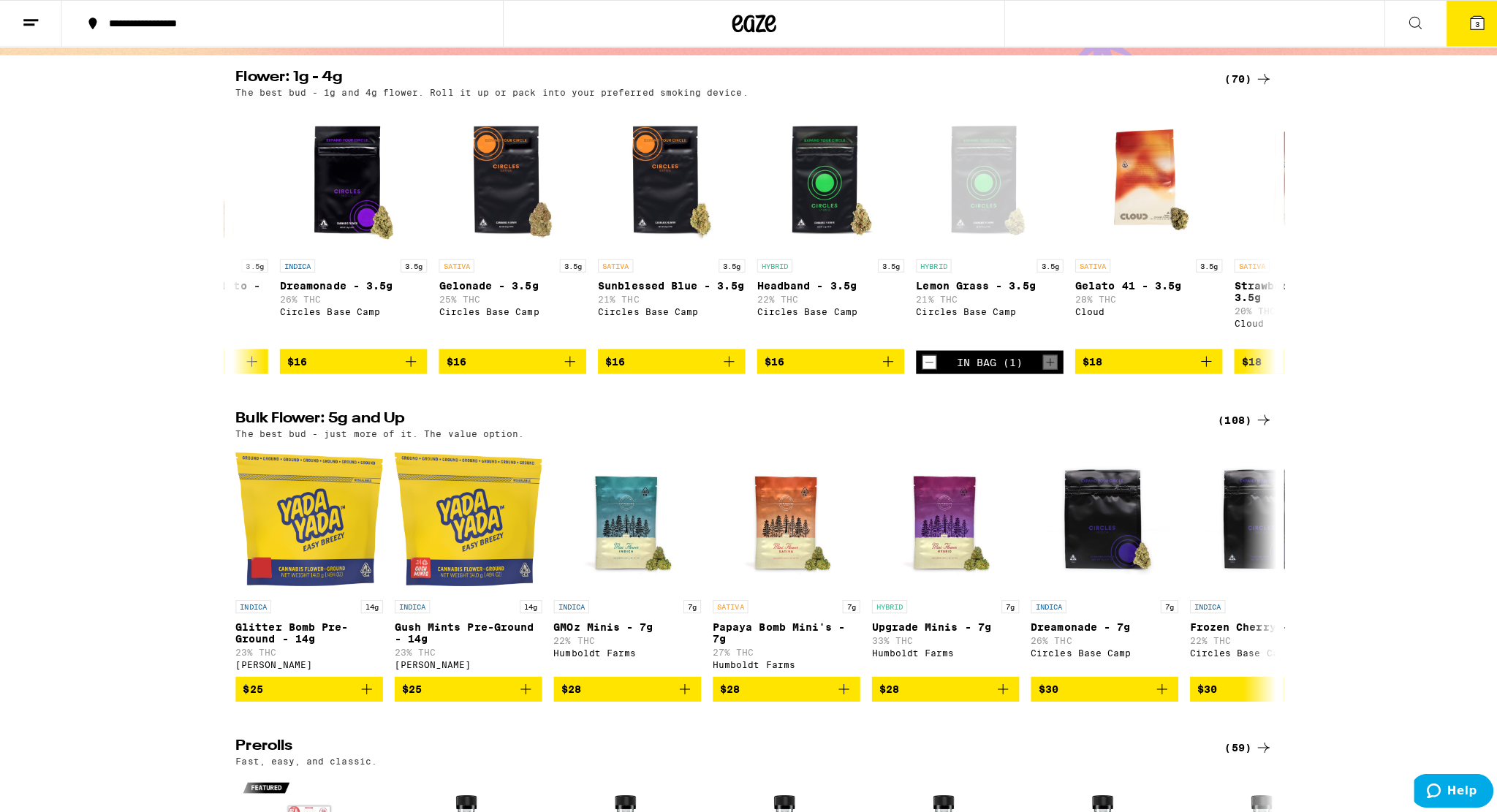
scroll to position [87, 0]
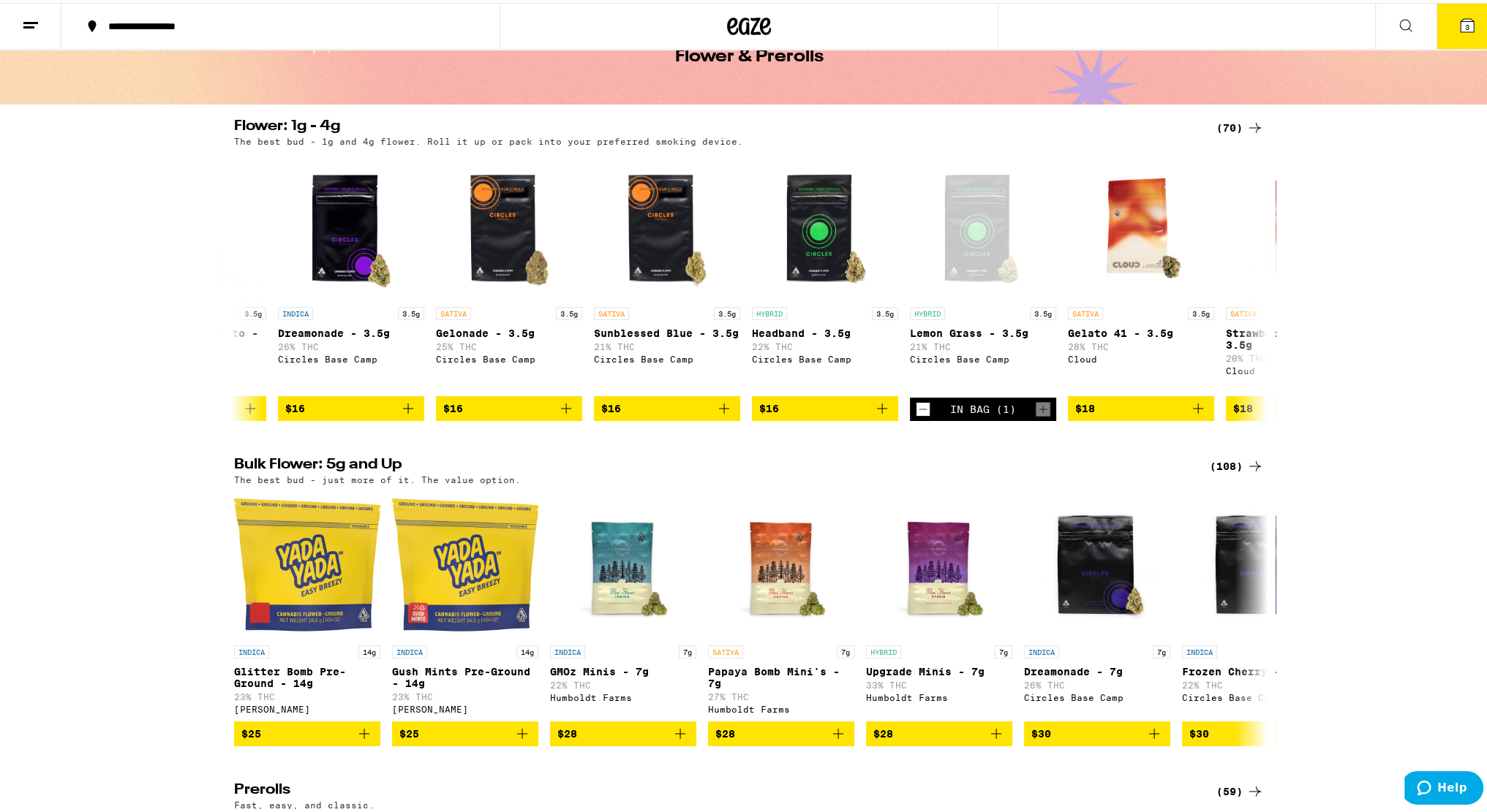
click at [1465, 24] on span "3" at bounding box center [1467, 24] width 4 height 9
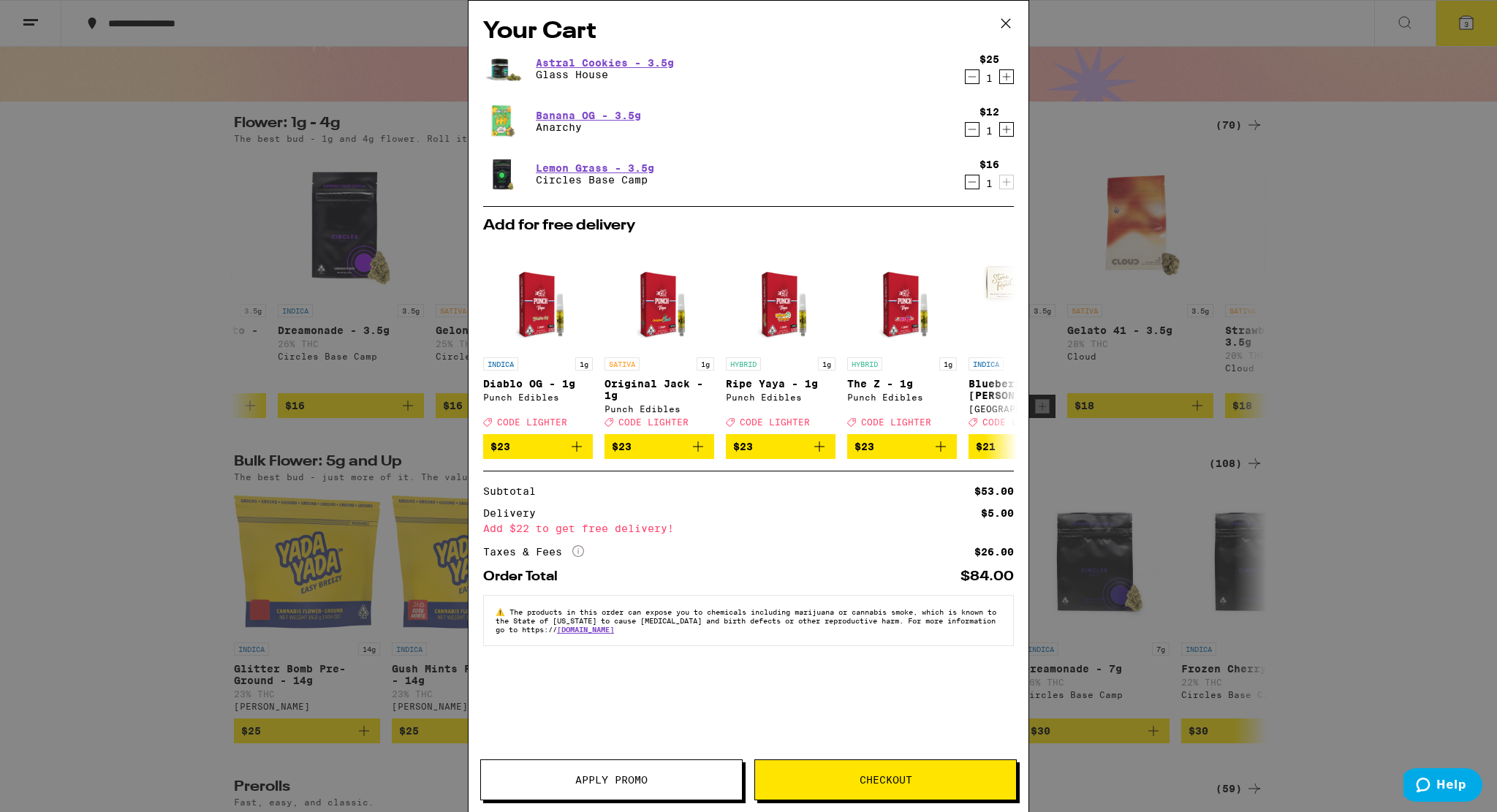
click at [614, 596] on div "Your Cart Astral Cookies - 3.5g Glass House $25 1 Banana OG - 3.5g Anarchy $12 …" at bounding box center [748, 385] width 560 height 768
click at [601, 767] on button "Apply Promo" at bounding box center [611, 780] width 262 height 41
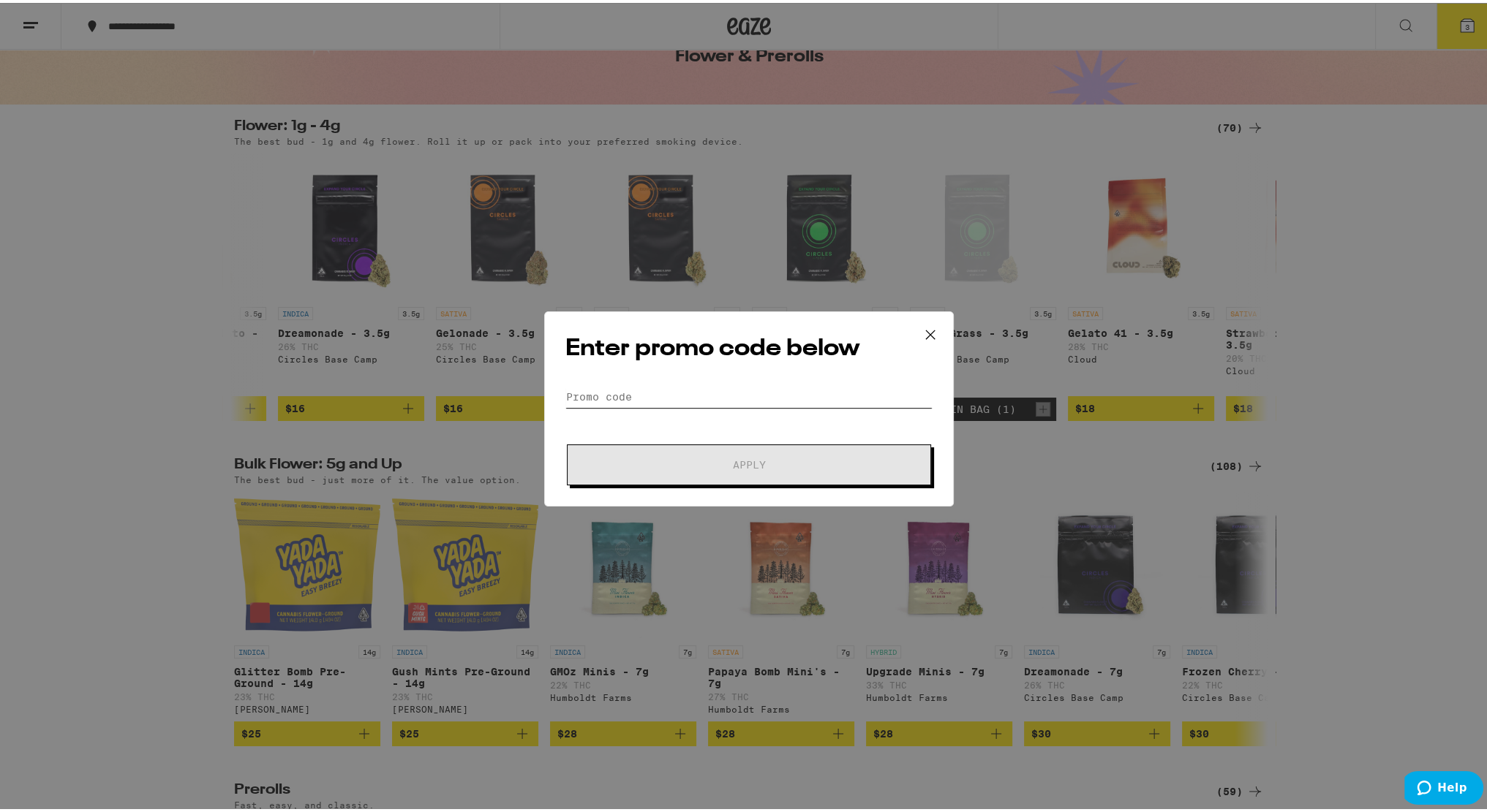
click at [646, 402] on input "Promo Code" at bounding box center [748, 394] width 367 height 22
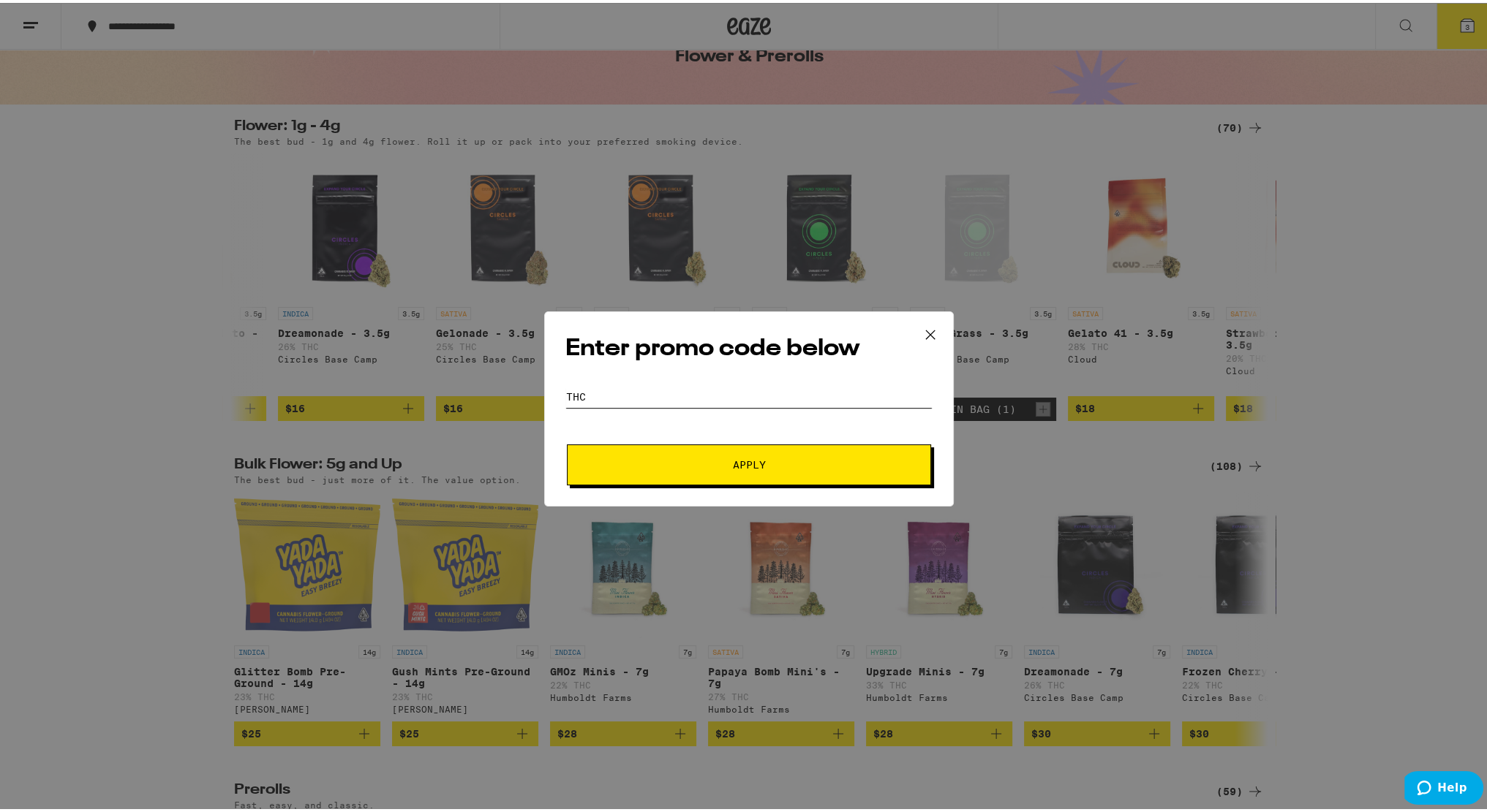
click at [567, 442] on button "Apply" at bounding box center [749, 462] width 364 height 41
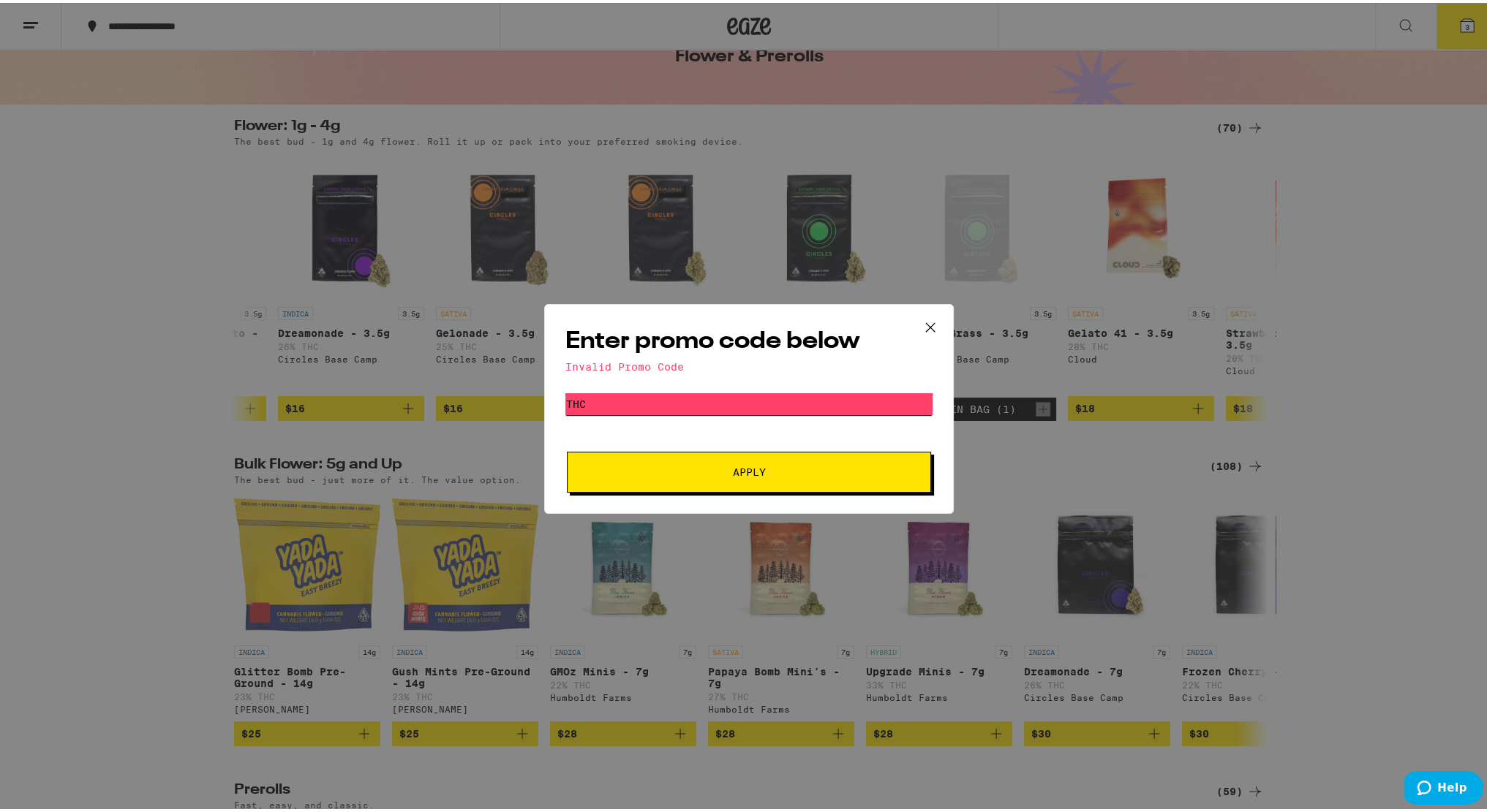
paste input "ERPS"
type input "TERPS"
click at [679, 469] on span "Apply" at bounding box center [748, 470] width 263 height 11
click at [675, 419] on form "Promo Code TERPS Apply" at bounding box center [748, 440] width 367 height 100
drag, startPoint x: 679, startPoint y: 402, endPoint x: 430, endPoint y: 388, distance: 249.4
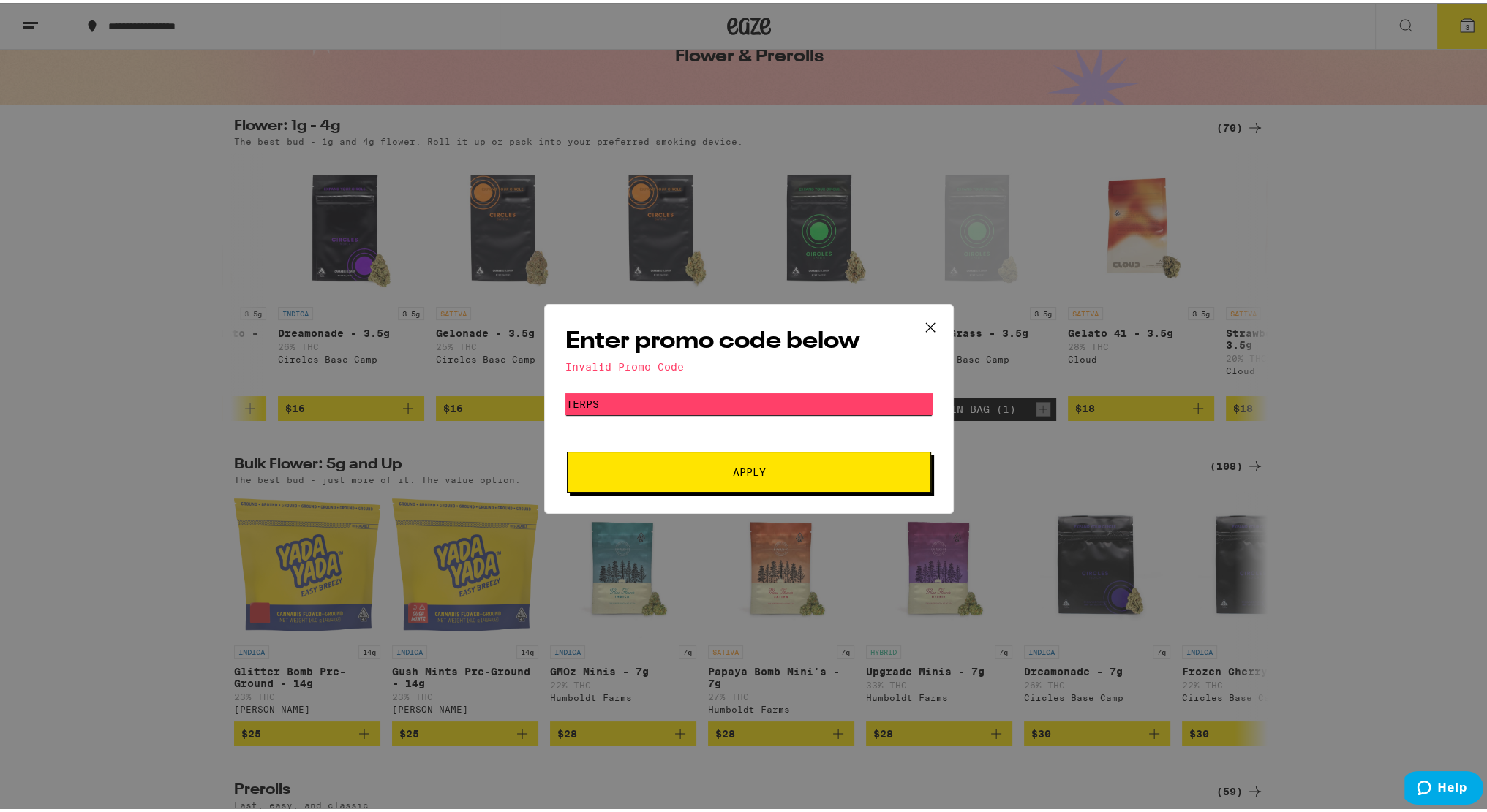
click at [430, 388] on div "Enter promo code below Invalid Promo Code Promo Code TERPS Apply" at bounding box center [748, 406] width 1498 height 812
type input "GETLIT"
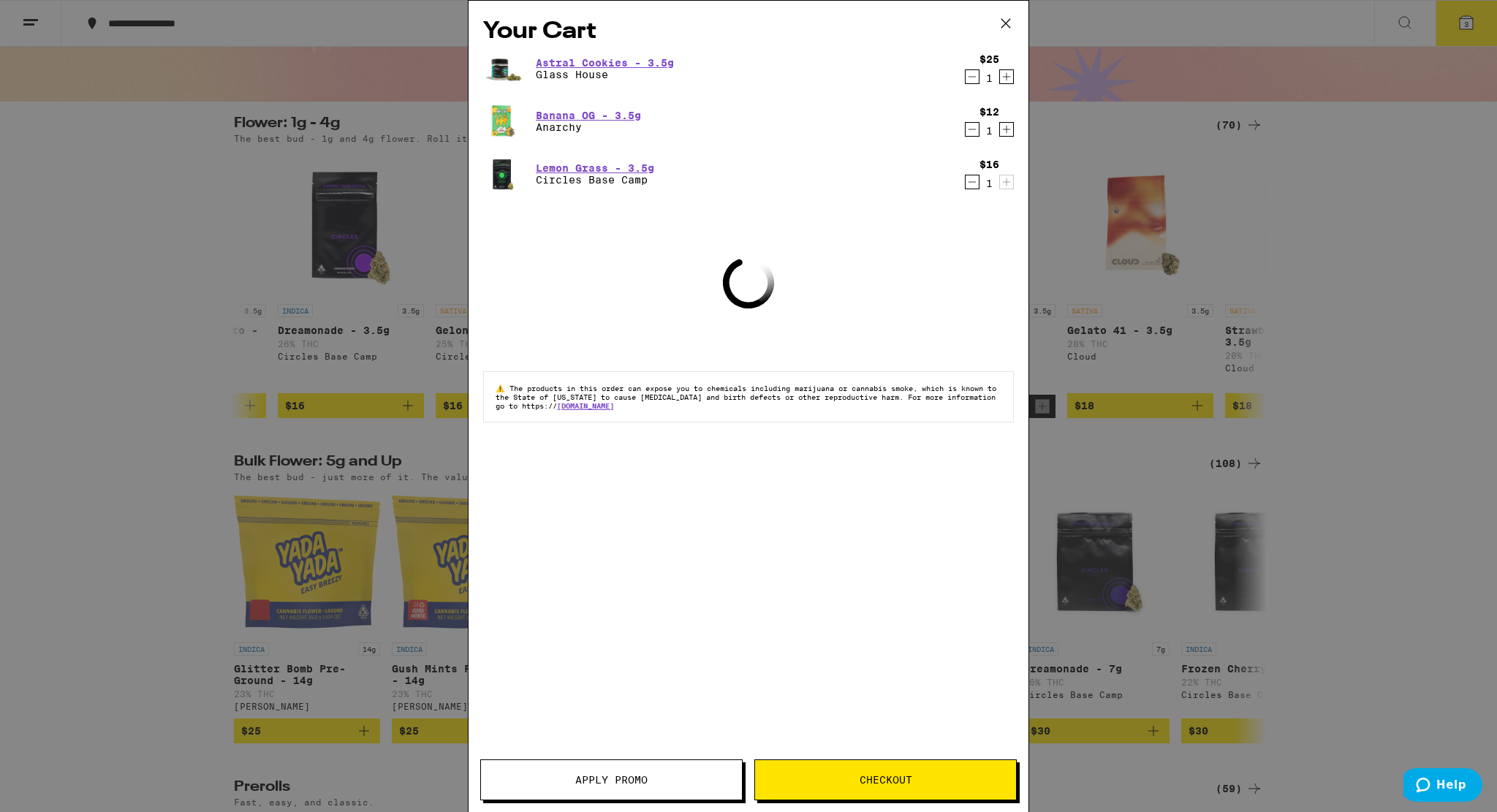
click at [658, 777] on span "Apply Promo" at bounding box center [611, 780] width 261 height 11
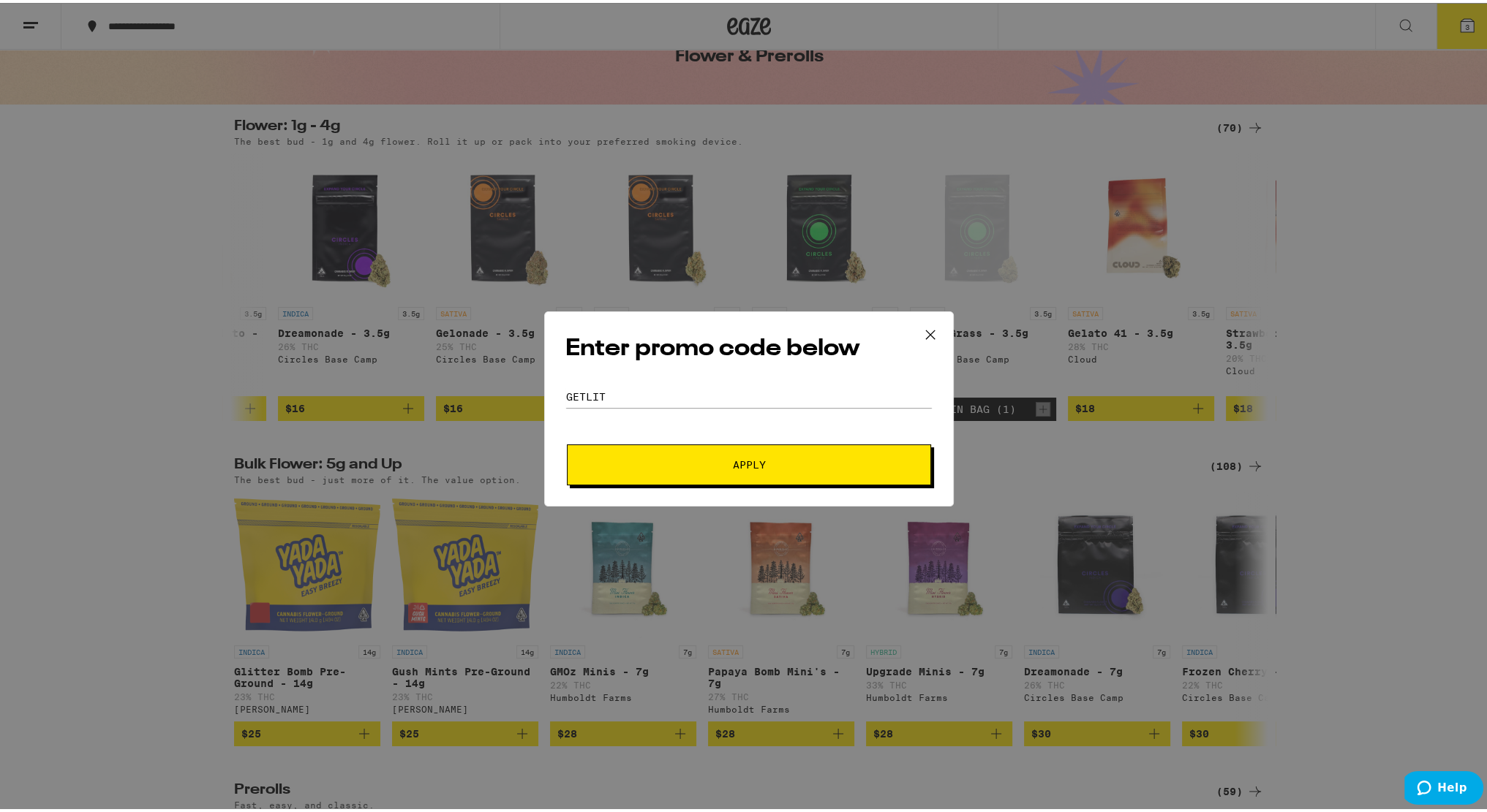
click at [623, 378] on div "Enter promo code below Promo Code GETLIT Apply" at bounding box center [748, 406] width 410 height 195
click at [623, 394] on input "GETLIT" at bounding box center [748, 394] width 367 height 22
click at [670, 448] on button "Apply" at bounding box center [749, 462] width 364 height 41
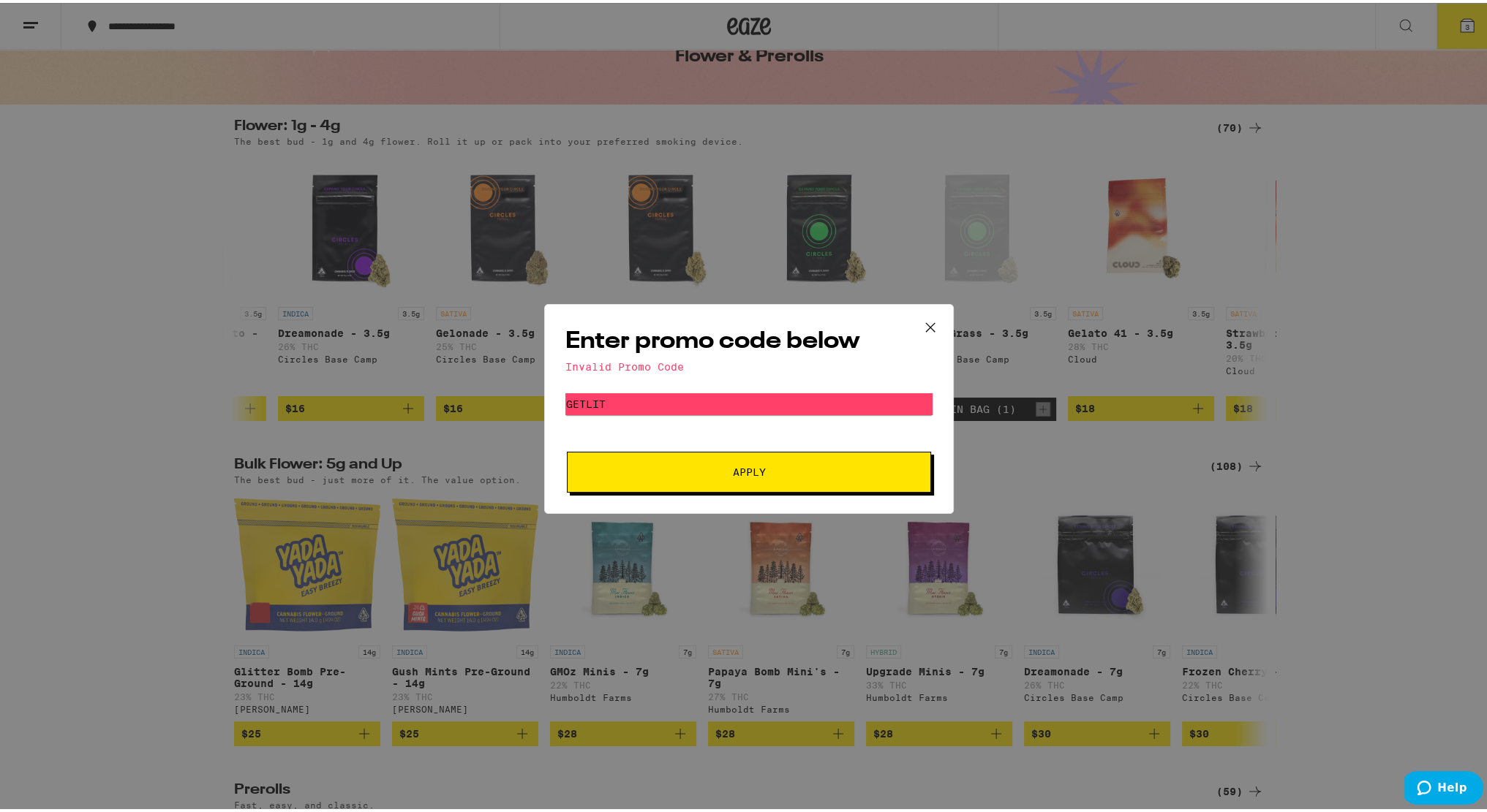
click at [919, 332] on icon at bounding box center [930, 324] width 22 height 22
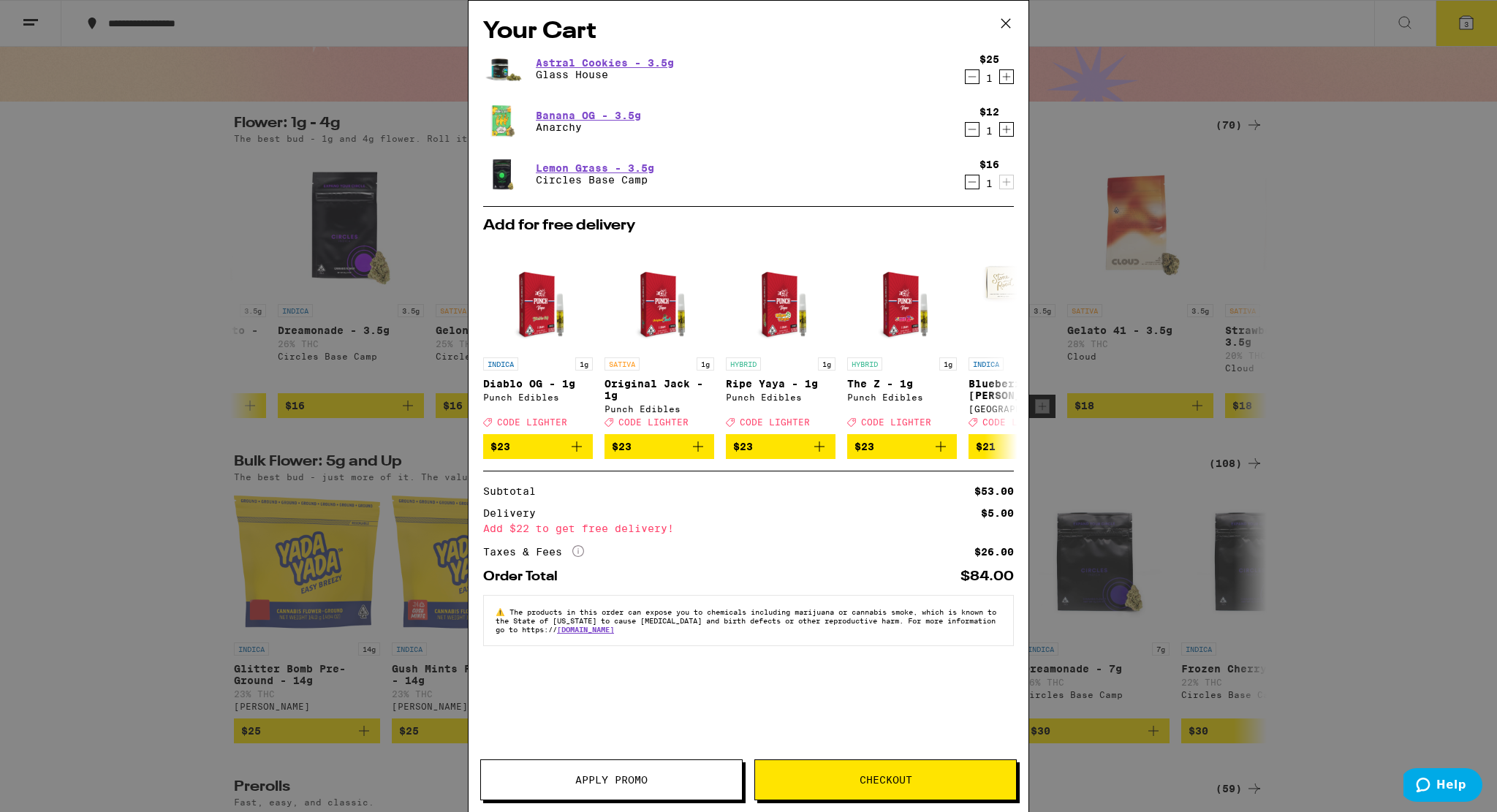
click at [875, 775] on span "Checkout" at bounding box center [886, 780] width 52 height 11
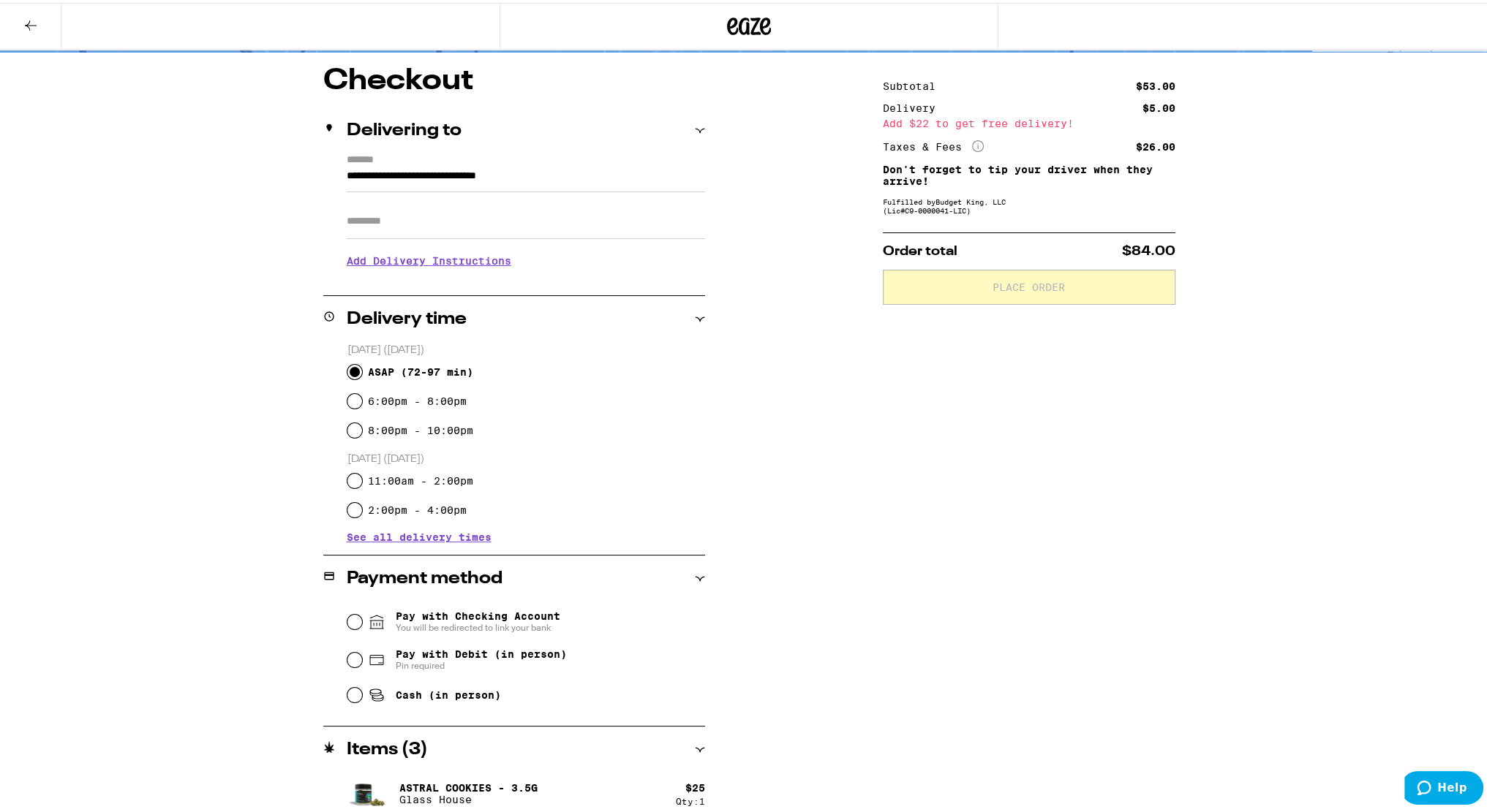
scroll to position [114, 0]
click at [368, 432] on label "8:00pm - 10:00pm" at bounding box center [420, 426] width 105 height 12
click at [362, 432] on input "8:00pm - 10:00pm" at bounding box center [355, 426] width 14 height 14
radio input "true"
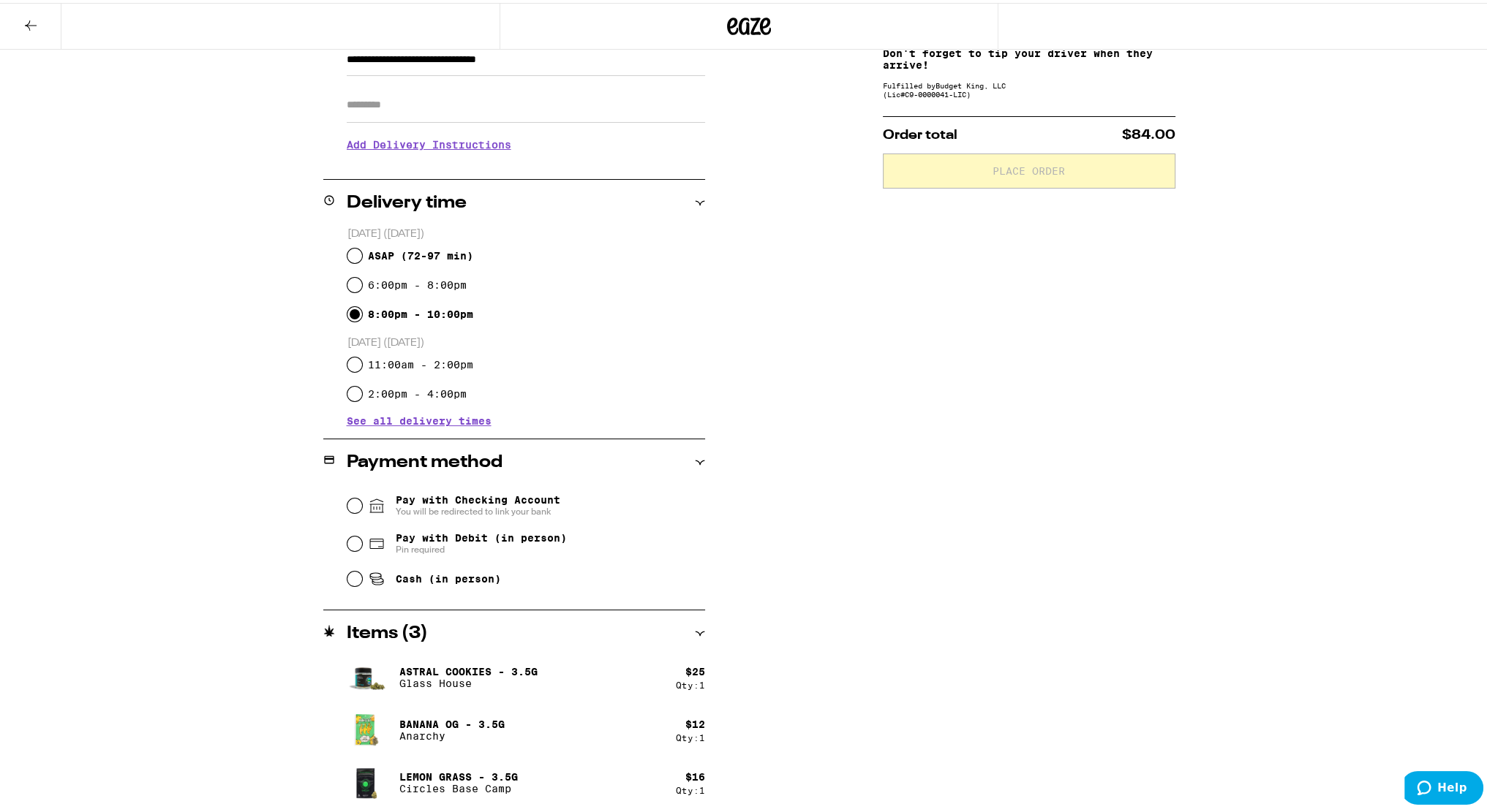
click at [447, 581] on span "Cash (in person)" at bounding box center [448, 576] width 105 height 12
click at [362, 581] on input "Cash (in person)" at bounding box center [355, 576] width 14 height 14
radio input "true"
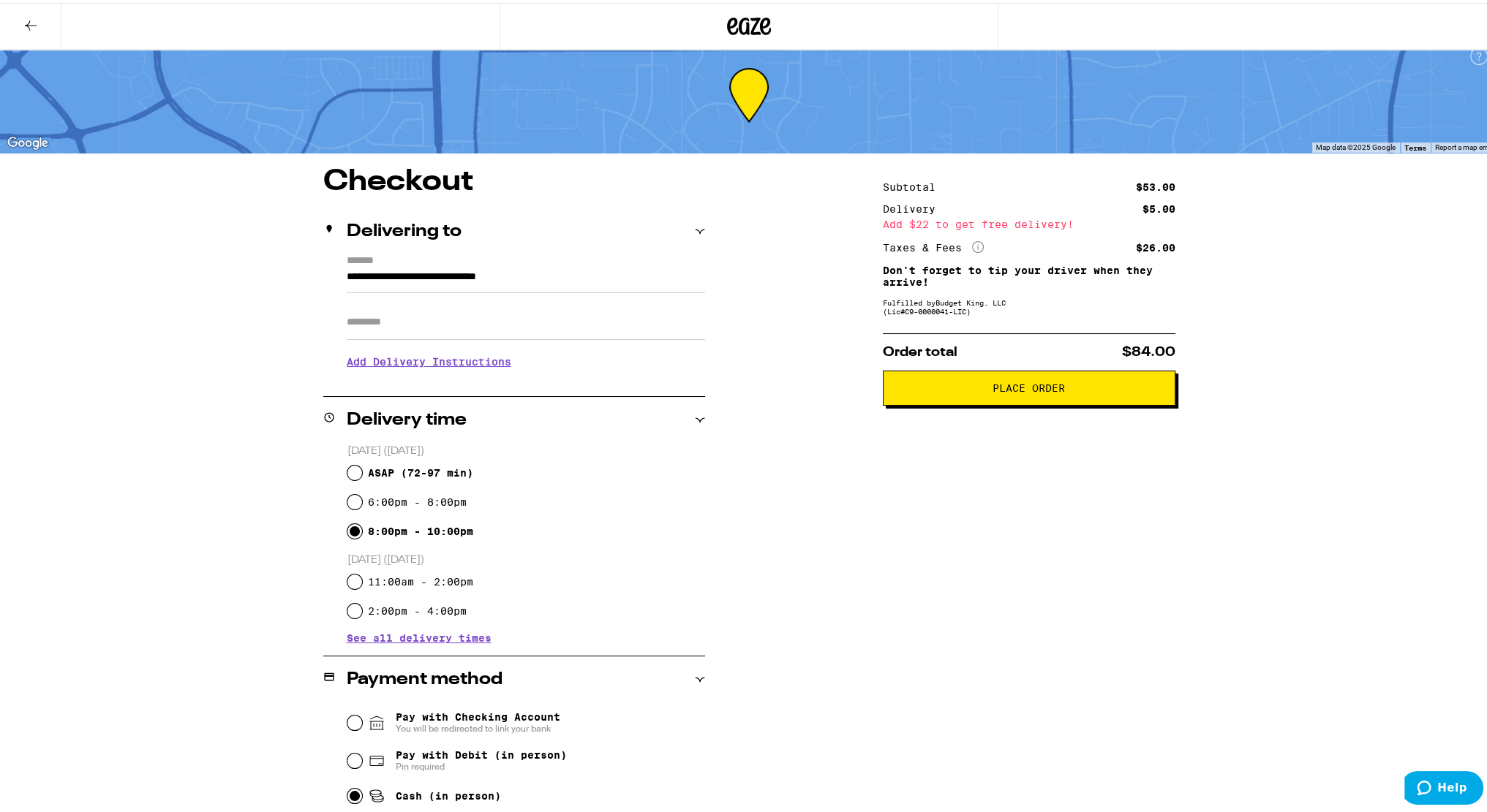
scroll to position [8, 0]
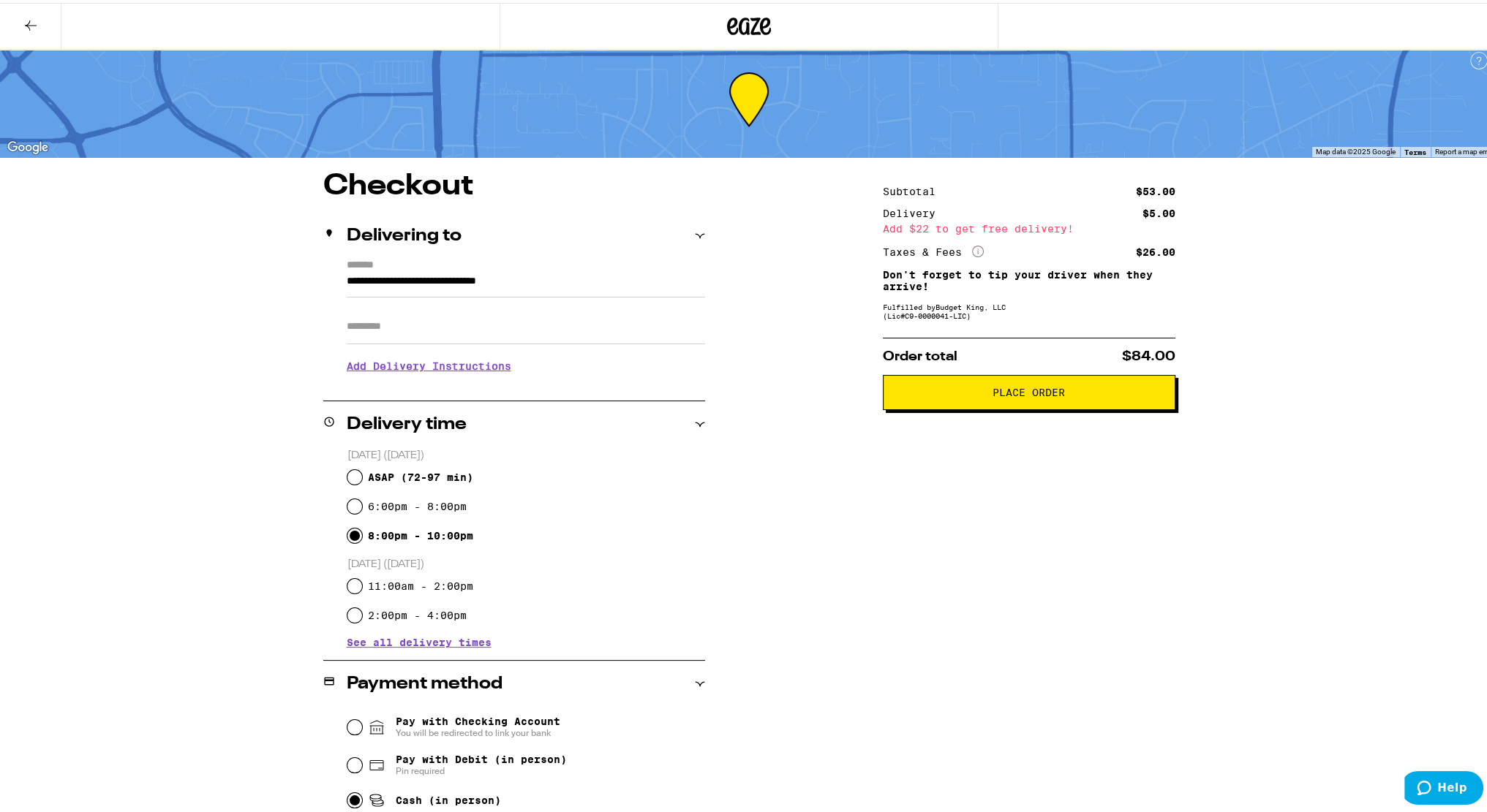
click at [986, 394] on span "Place Order" at bounding box center [1028, 390] width 268 height 11
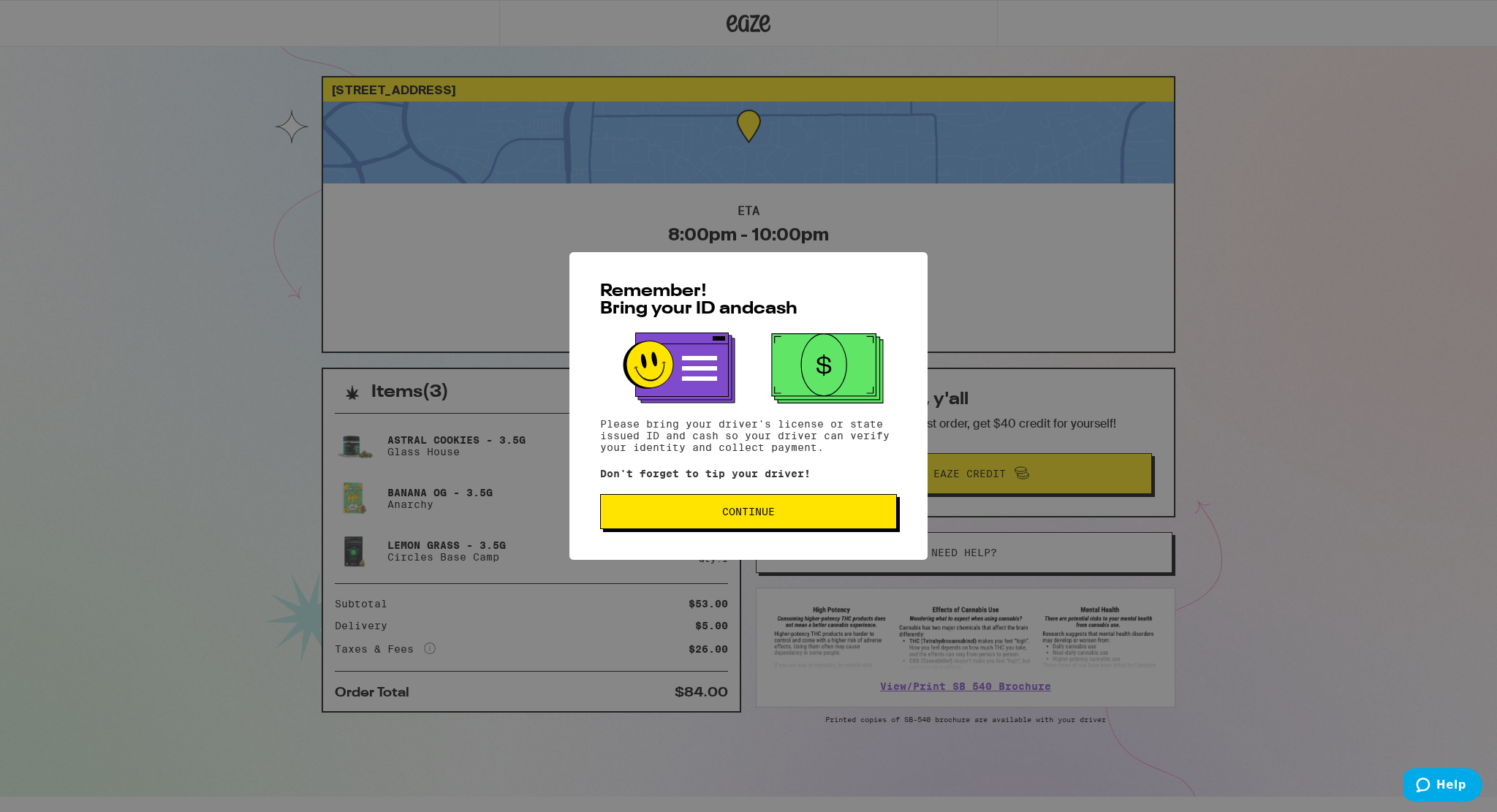
click at [761, 517] on span "Continue" at bounding box center [748, 512] width 52 height 11
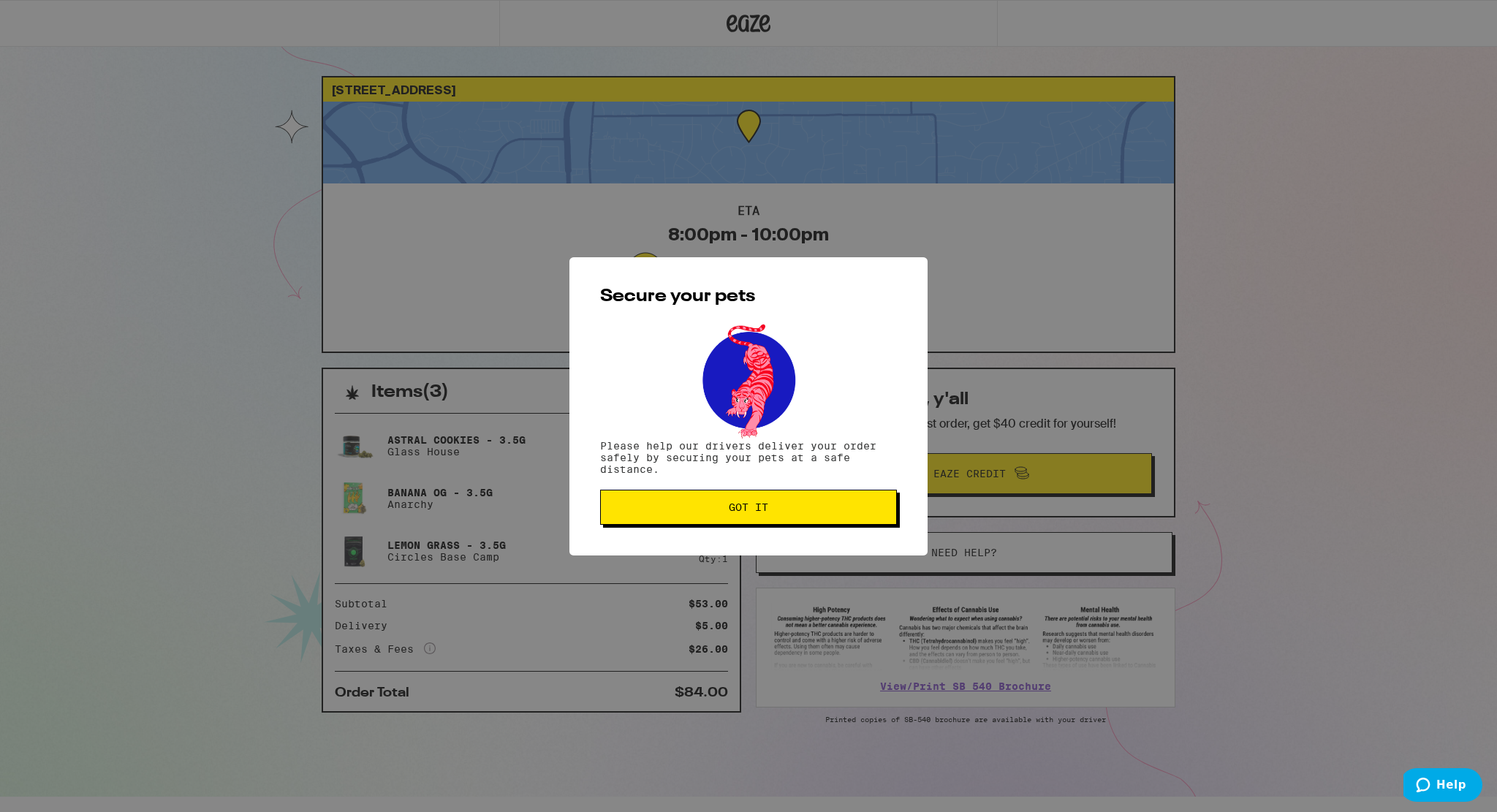
click at [761, 517] on button "Got it" at bounding box center [749, 506] width 297 height 35
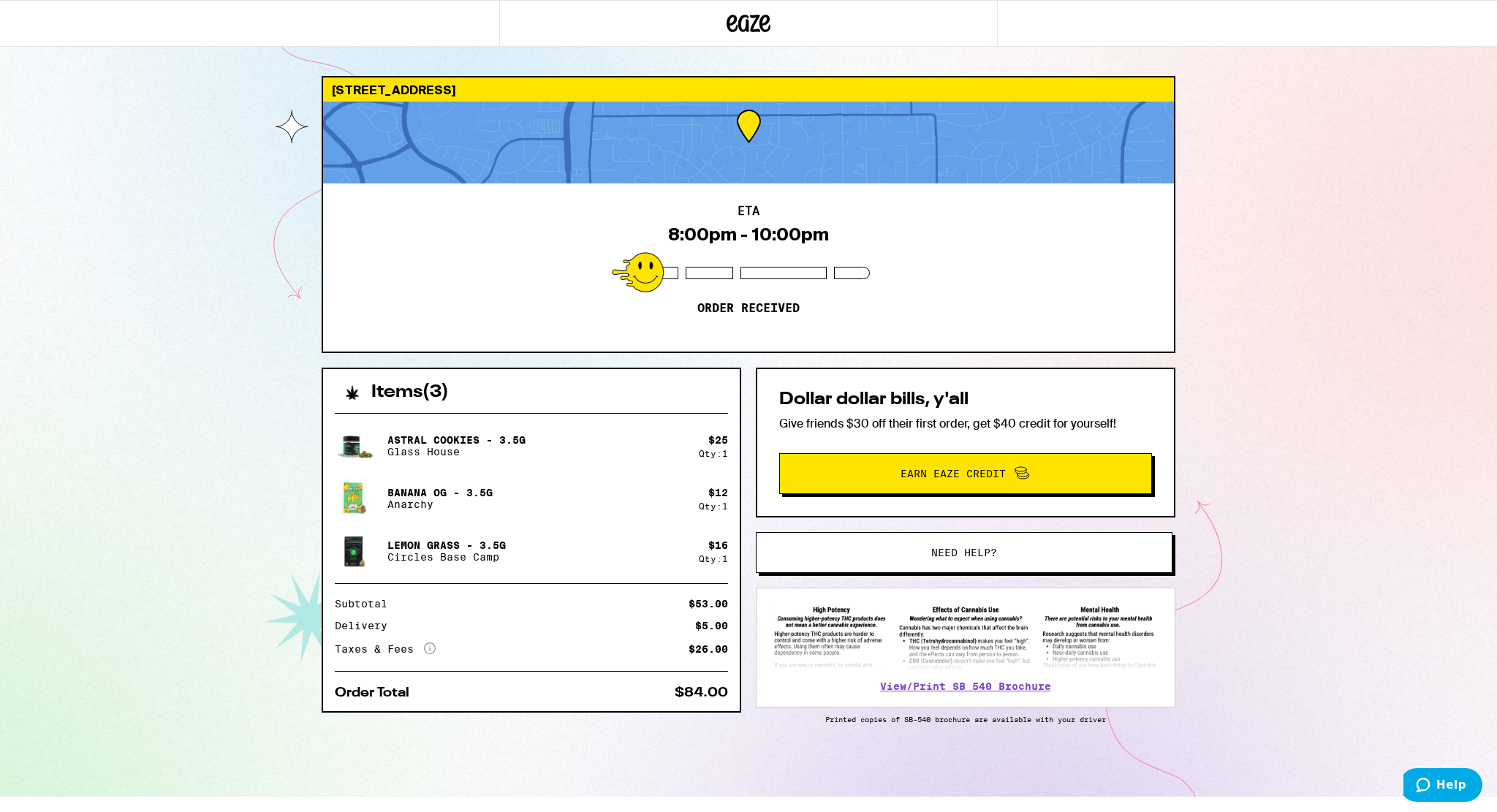
click at [761, 517] on div "Dollar dollar bills, y'all Give friends $30 off their first order, get $40 cred…" at bounding box center [966, 553] width 419 height 370
